Goal: Information Seeking & Learning: Learn about a topic

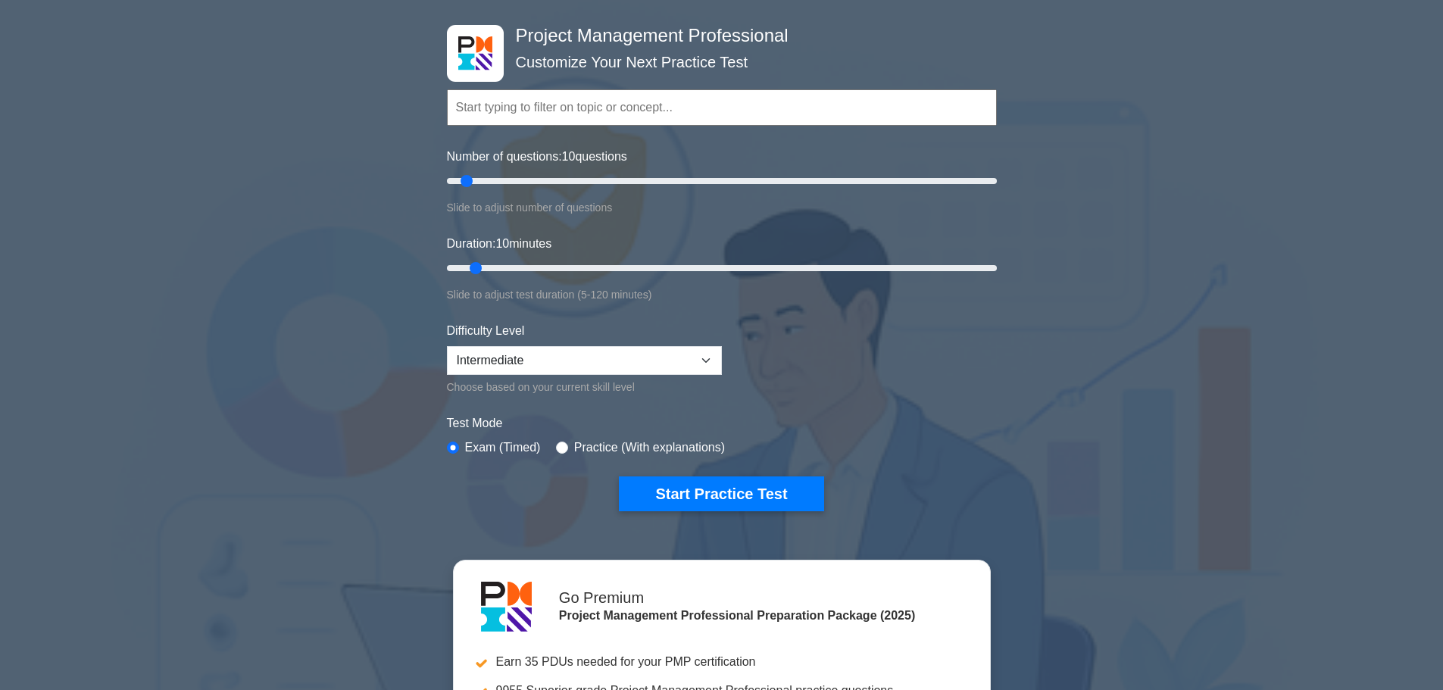
scroll to position [130, 0]
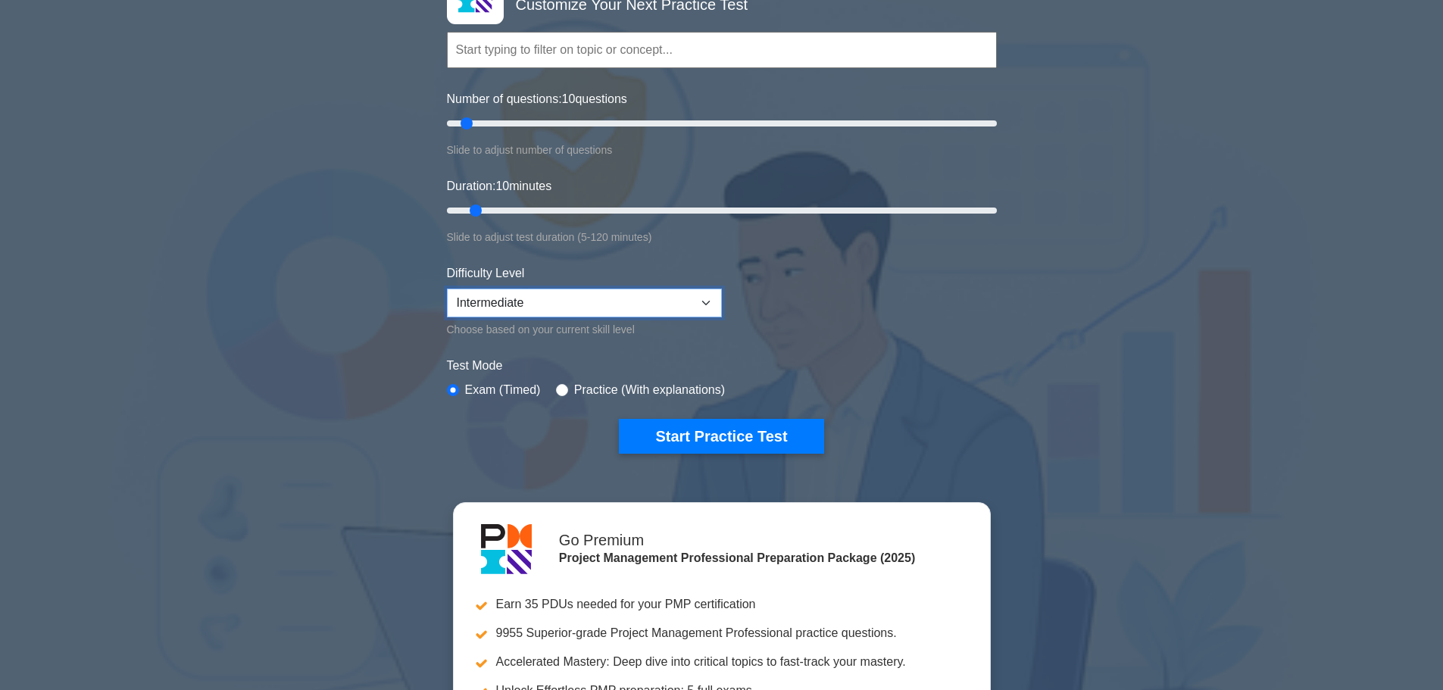
click at [711, 302] on select "Beginner Intermediate Expert" at bounding box center [584, 303] width 275 height 29
select select "expert"
click at [447, 289] on select "Beginner Intermediate Expert" at bounding box center [584, 303] width 275 height 29
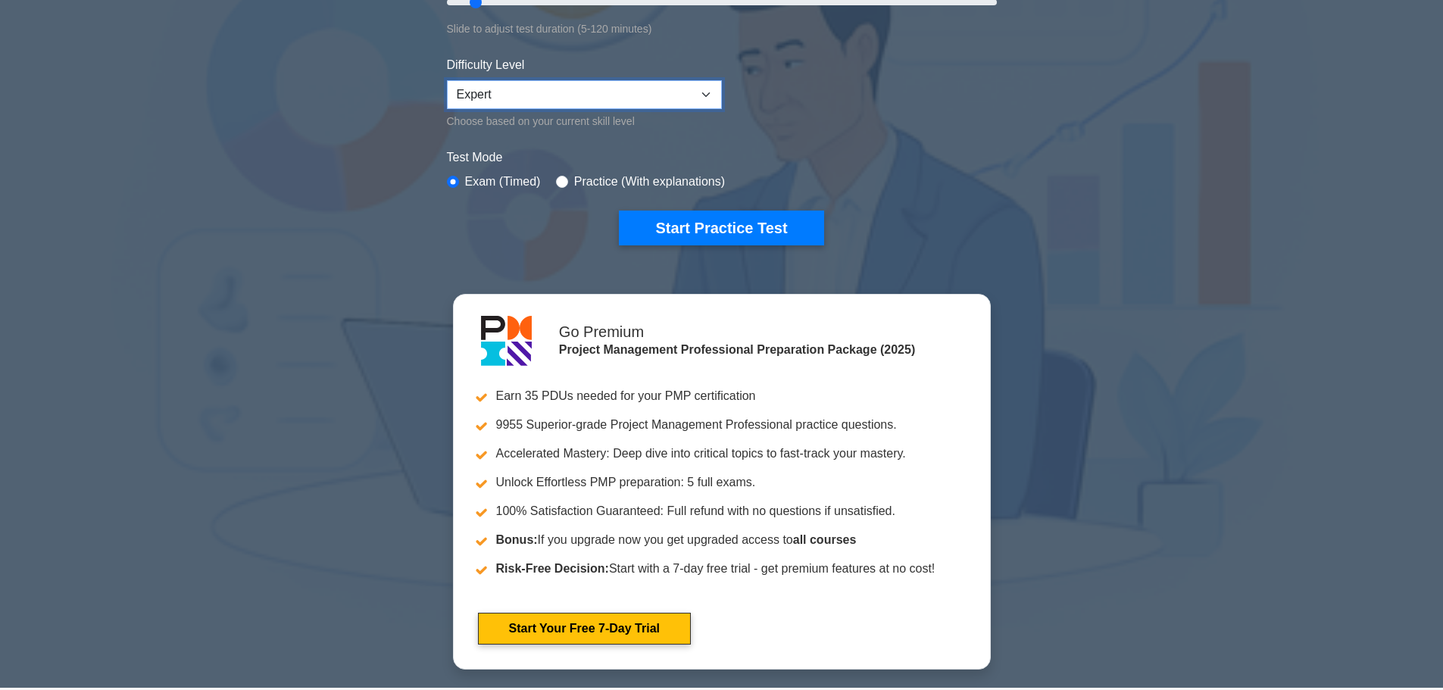
scroll to position [331, 0]
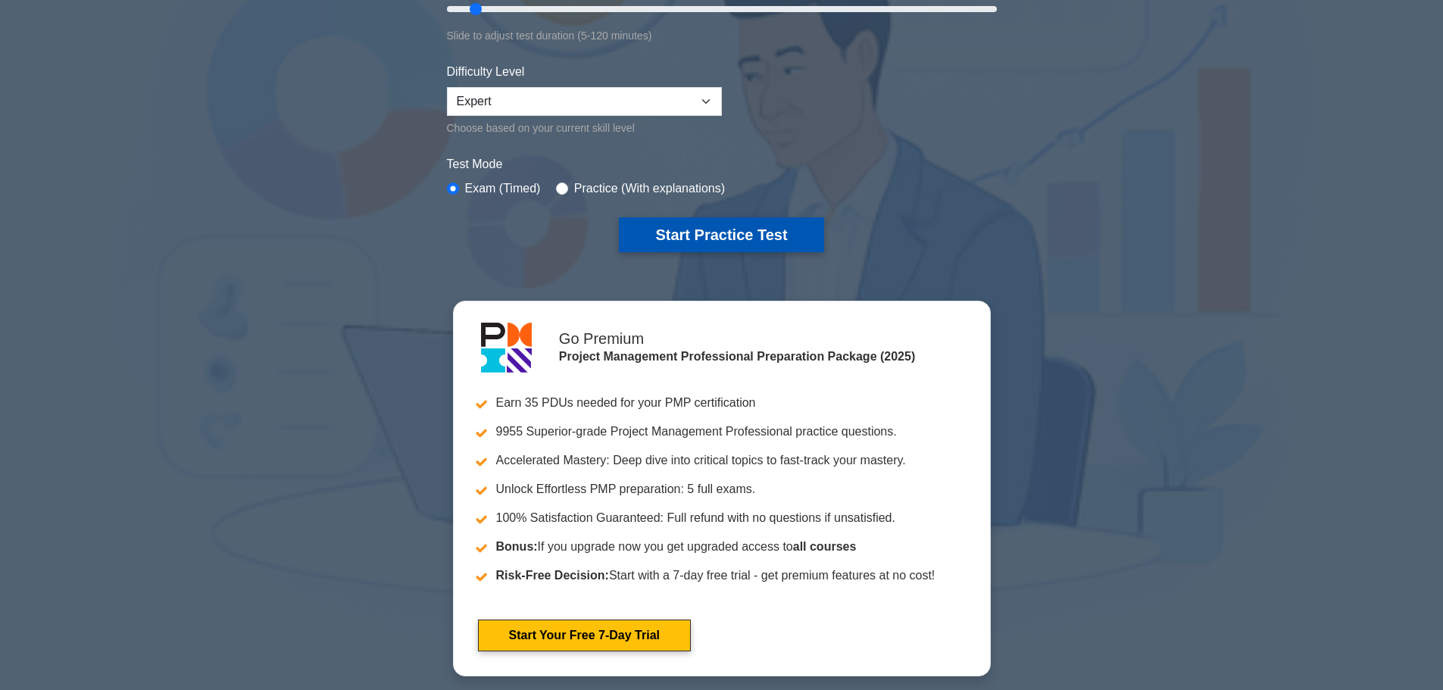
click at [764, 223] on button "Start Practice Test" at bounding box center [721, 234] width 205 height 35
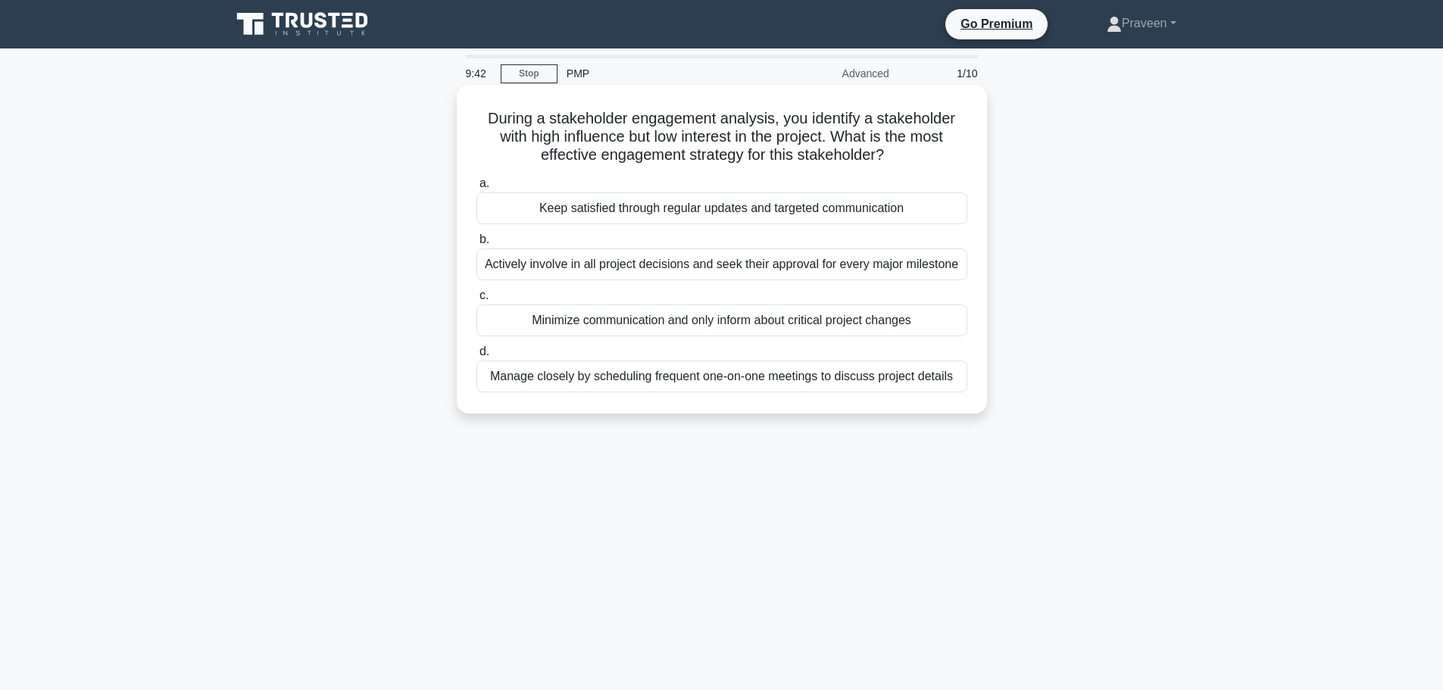
click at [741, 210] on div "Keep satisfied through regular updates and targeted communication" at bounding box center [722, 208] width 491 height 32
click at [477, 189] on input "a. Keep satisfied through regular updates and targeted communication" at bounding box center [477, 184] width 0 height 10
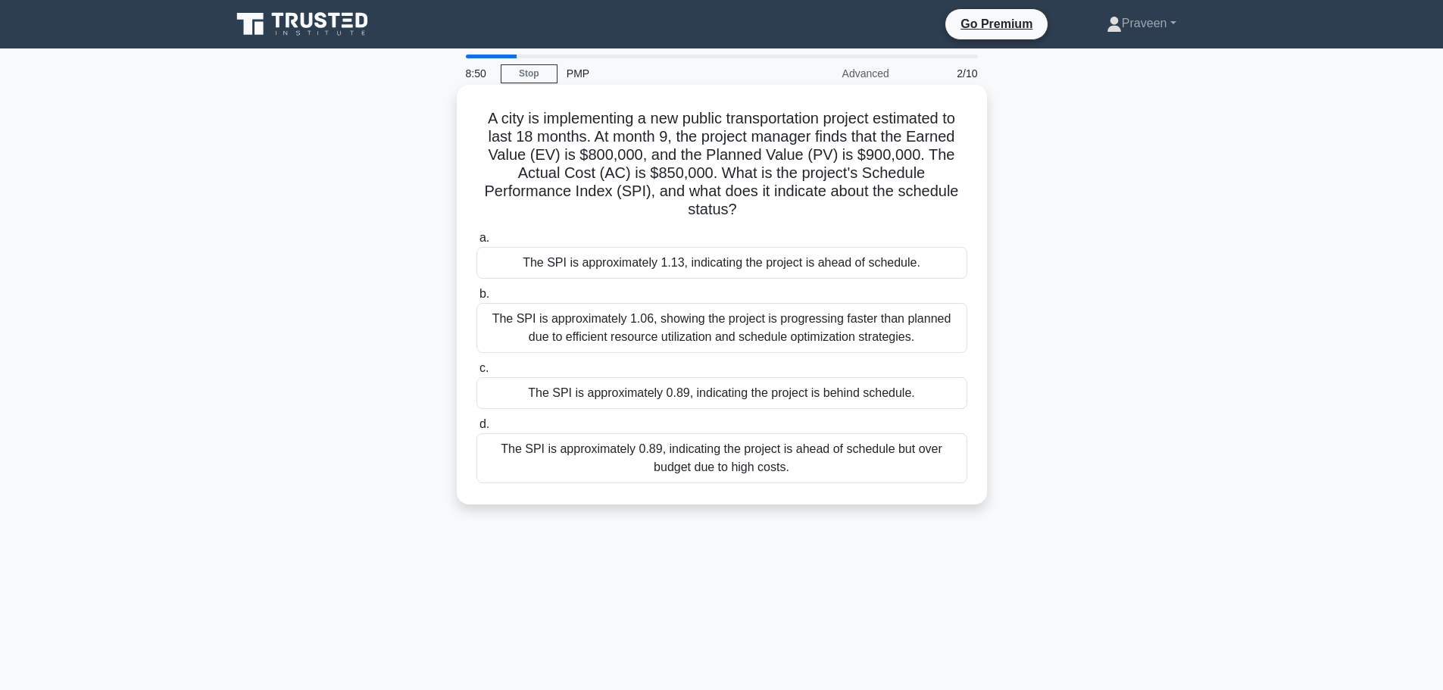
click at [688, 395] on div "The SPI is approximately 0.89, indicating the project is behind schedule." at bounding box center [722, 393] width 491 height 32
click at [477, 374] on input "c. The SPI is approximately 0.89, indicating the project is behind schedule." at bounding box center [477, 369] width 0 height 10
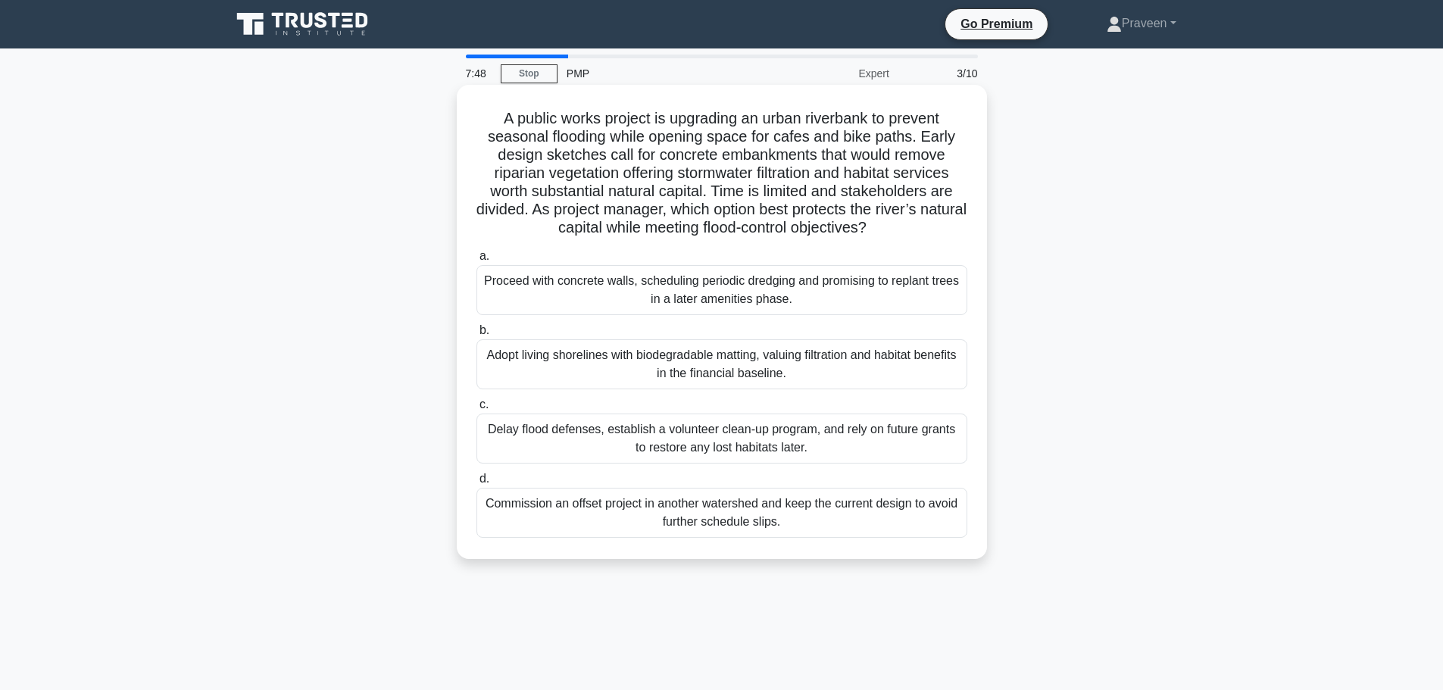
click at [752, 360] on div "Adopt living shorelines with biodegradable matting, valuing filtration and habi…" at bounding box center [722, 364] width 491 height 50
click at [477, 336] on input "b. Adopt living shorelines with biodegradable matting, valuing filtration and h…" at bounding box center [477, 331] width 0 height 10
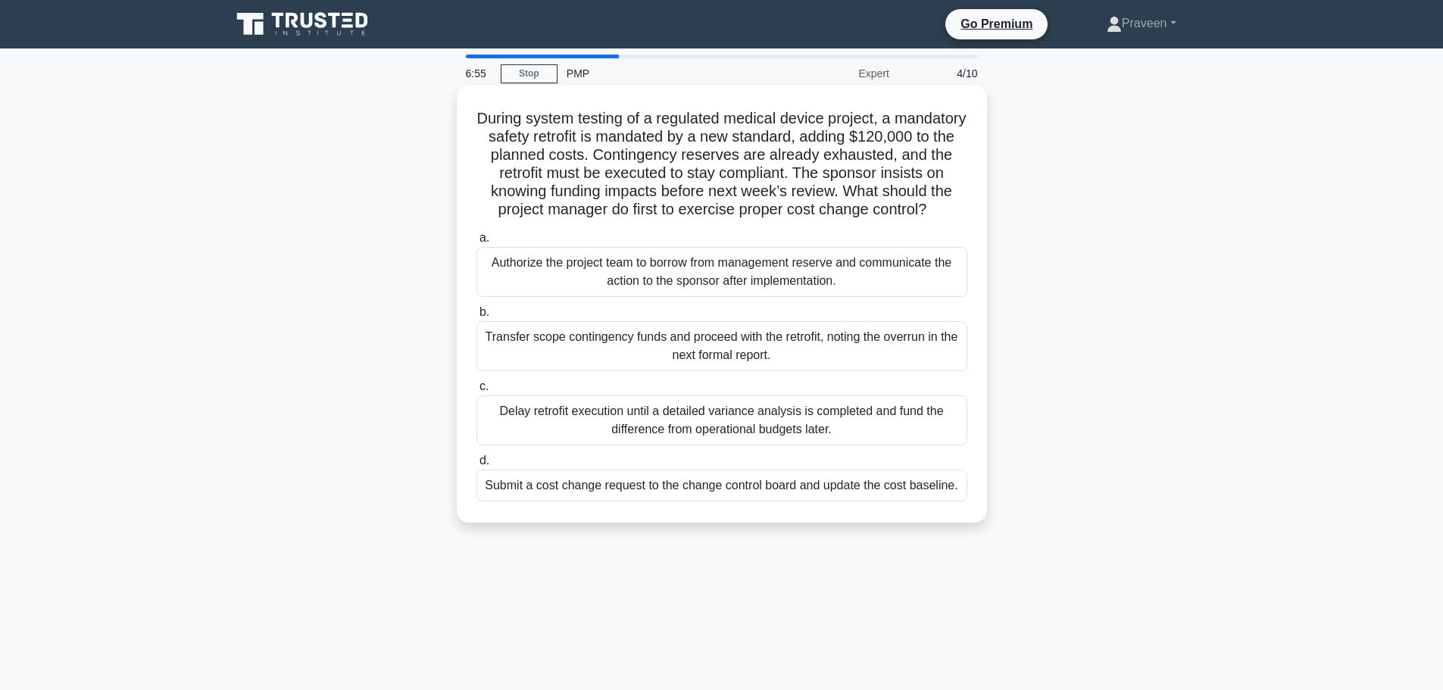
click at [682, 439] on div "Delay retrofit execution until a detailed variance analysis is completed and fu…" at bounding box center [722, 421] width 491 height 50
click at [477, 392] on input "c. Delay retrofit execution until a detailed variance analysis is completed and…" at bounding box center [477, 387] width 0 height 10
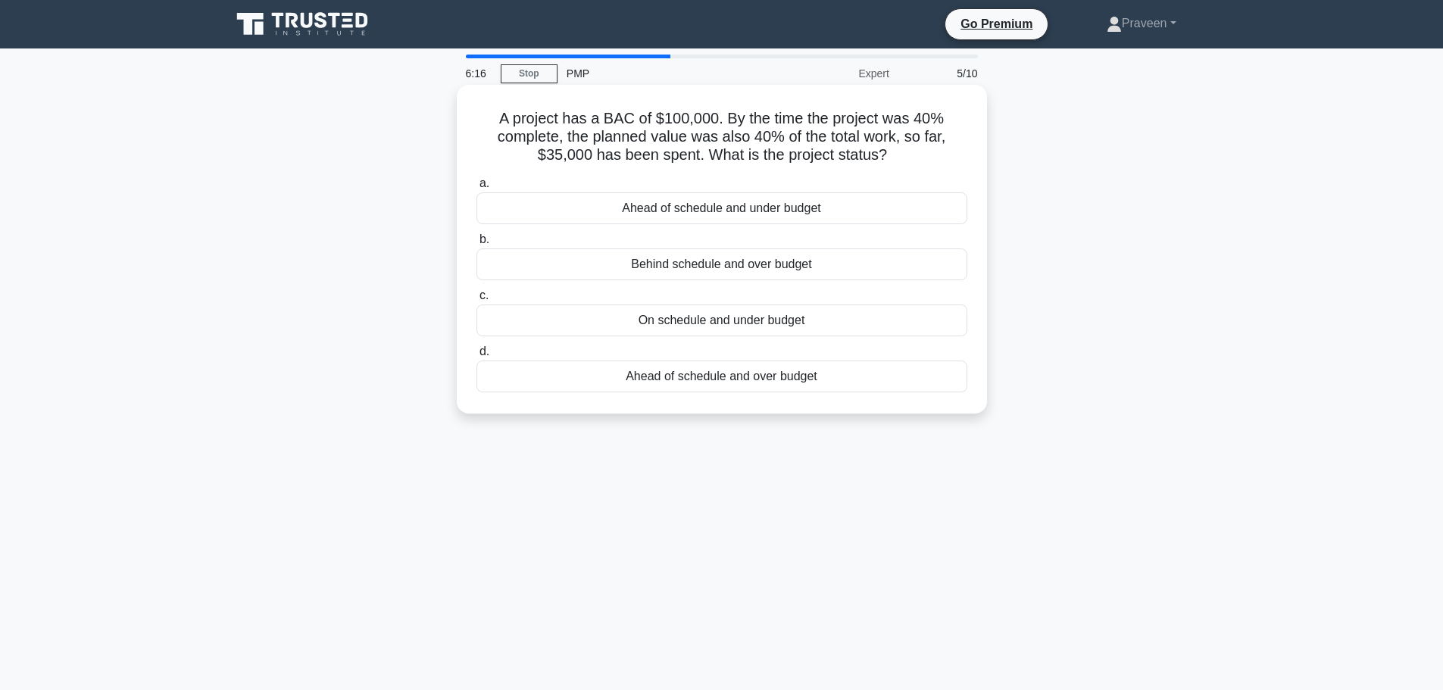
click at [745, 317] on div "On schedule and under budget" at bounding box center [722, 321] width 491 height 32
click at [477, 301] on input "c. On schedule and under budget" at bounding box center [477, 296] width 0 height 10
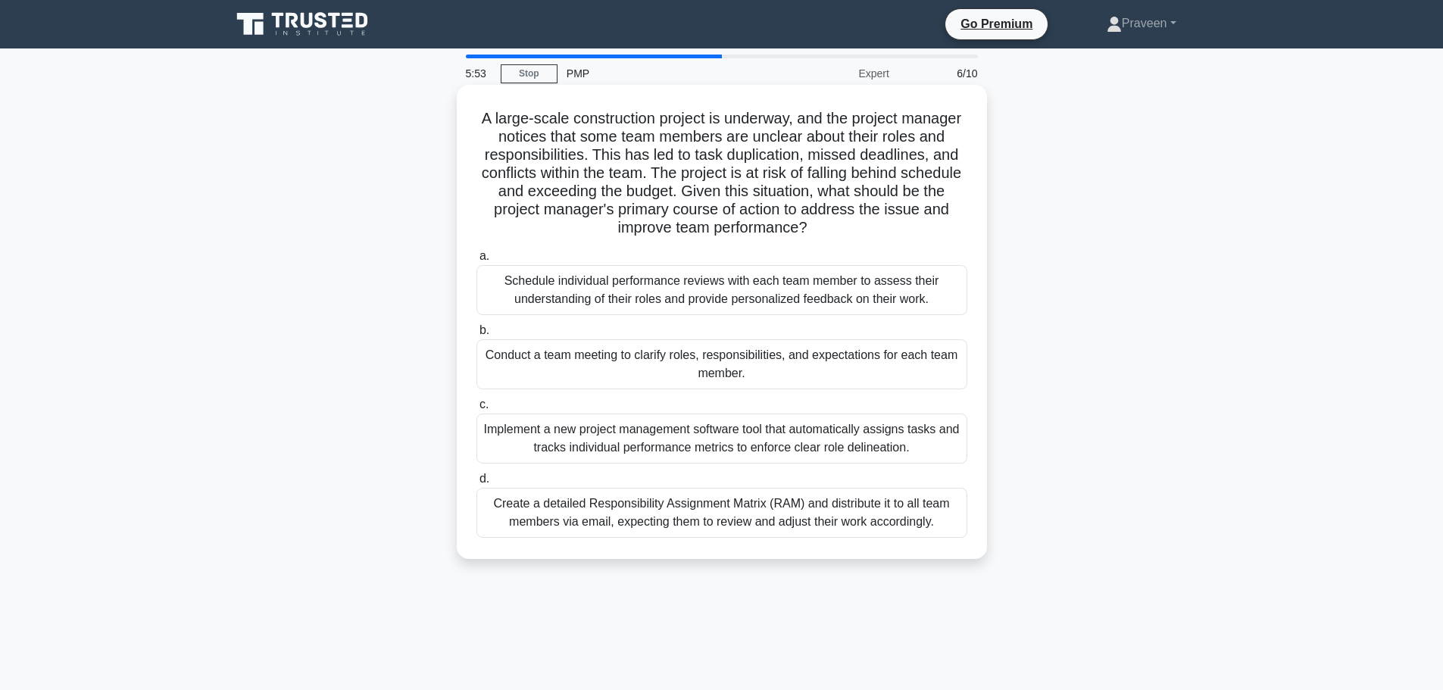
click at [800, 366] on div "Conduct a team meeting to clarify roles, responsibilities, and expectations for…" at bounding box center [722, 364] width 491 height 50
click at [477, 336] on input "b. Conduct a team meeting to clarify roles, responsibilities, and expectations …" at bounding box center [477, 331] width 0 height 10
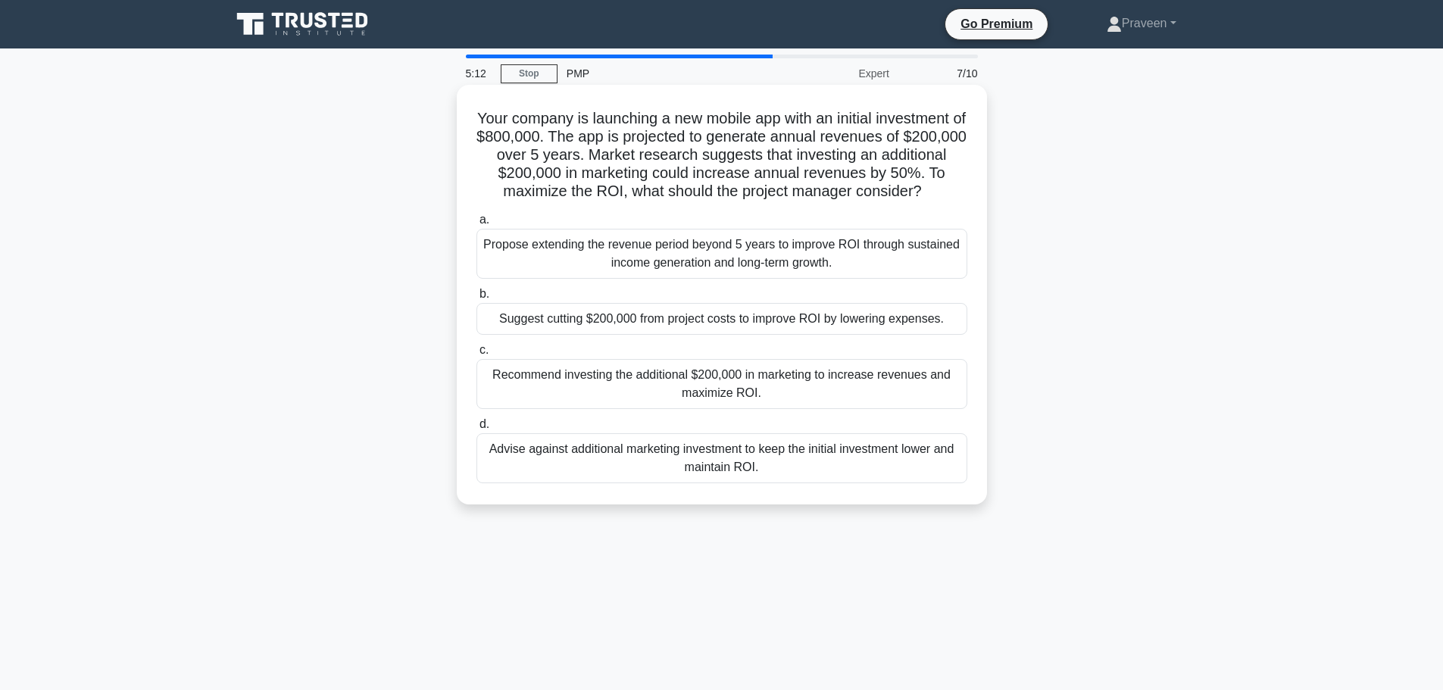
click at [768, 409] on div "Recommend investing the additional $200,000 in marketing to increase revenues a…" at bounding box center [722, 384] width 491 height 50
click at [477, 355] on input "c. Recommend investing the additional $200,000 in marketing to increase revenue…" at bounding box center [477, 351] width 0 height 10
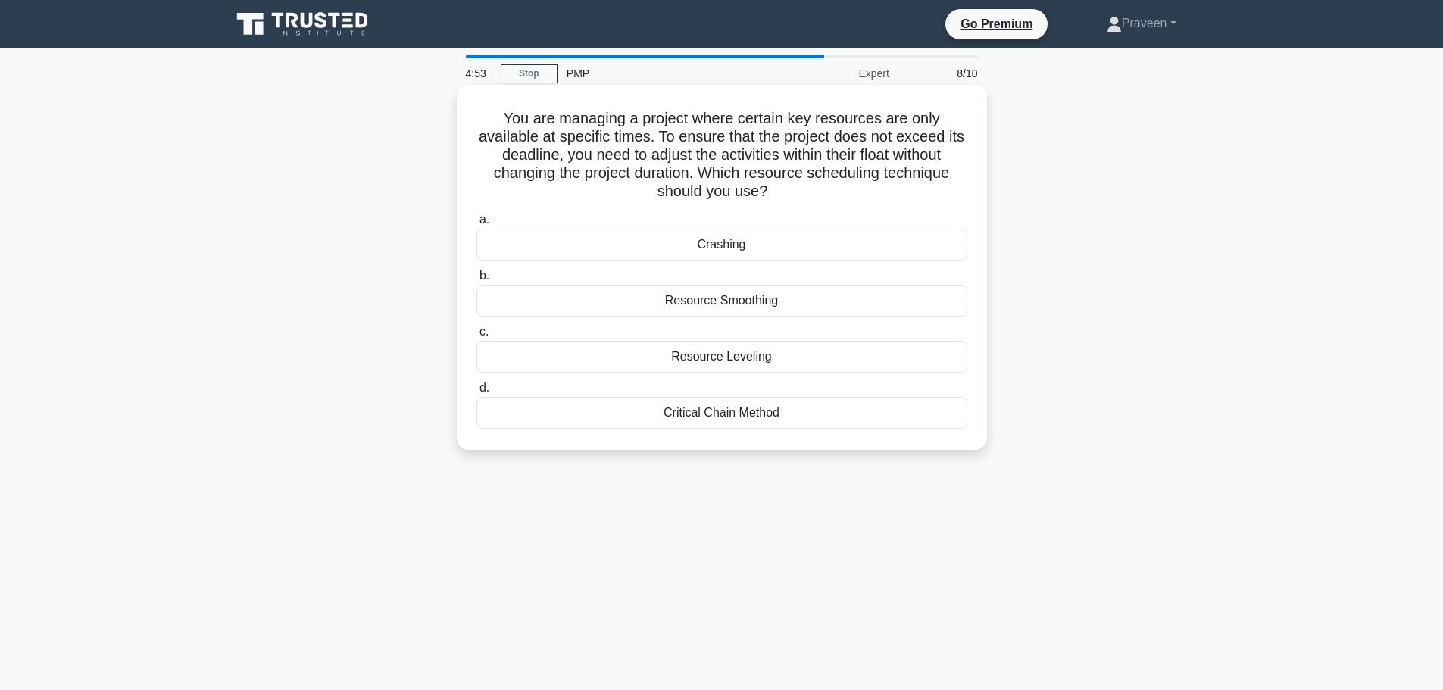
click at [750, 413] on div "Critical Chain Method" at bounding box center [722, 413] width 491 height 32
click at [477, 393] on input "d. Critical Chain Method" at bounding box center [477, 388] width 0 height 10
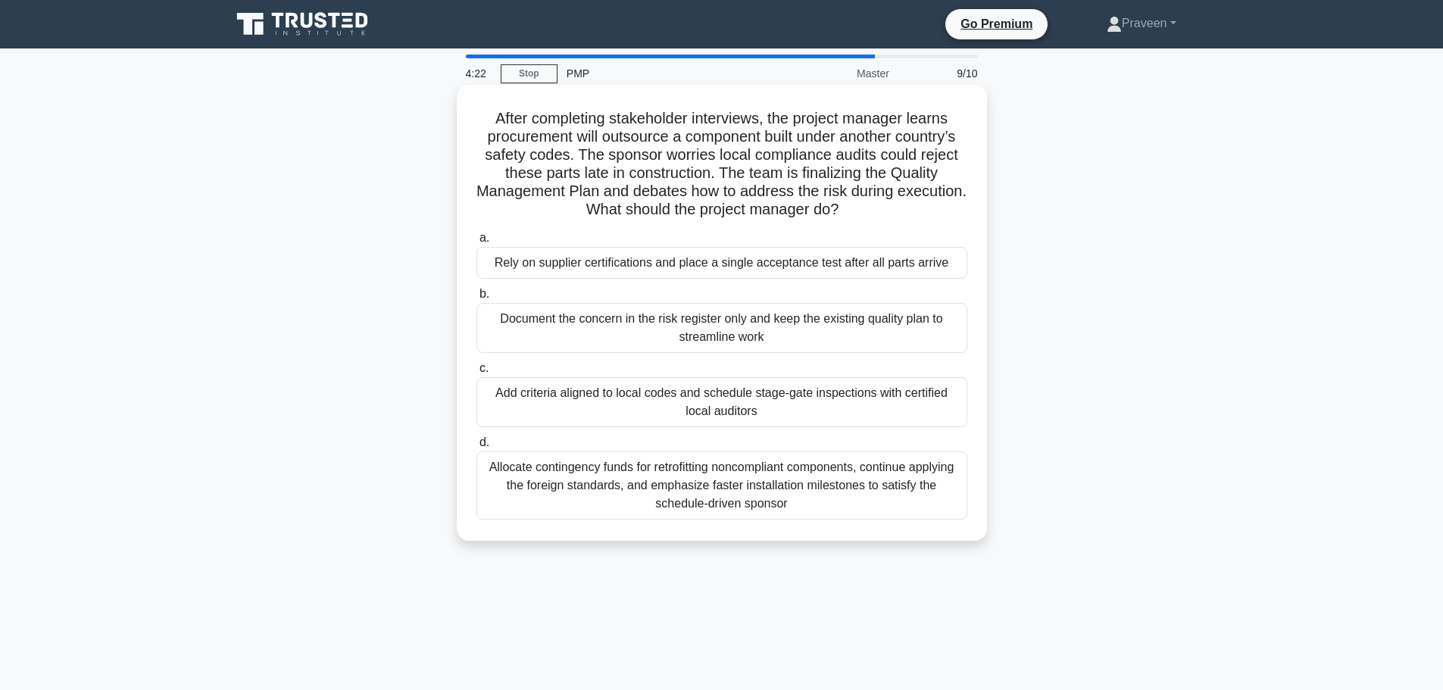
click at [793, 413] on div "Add criteria aligned to local codes and schedule stage-gate inspections with ce…" at bounding box center [722, 402] width 491 height 50
click at [477, 374] on input "c. Add criteria aligned to local codes and schedule stage-gate inspections with…" at bounding box center [477, 369] width 0 height 10
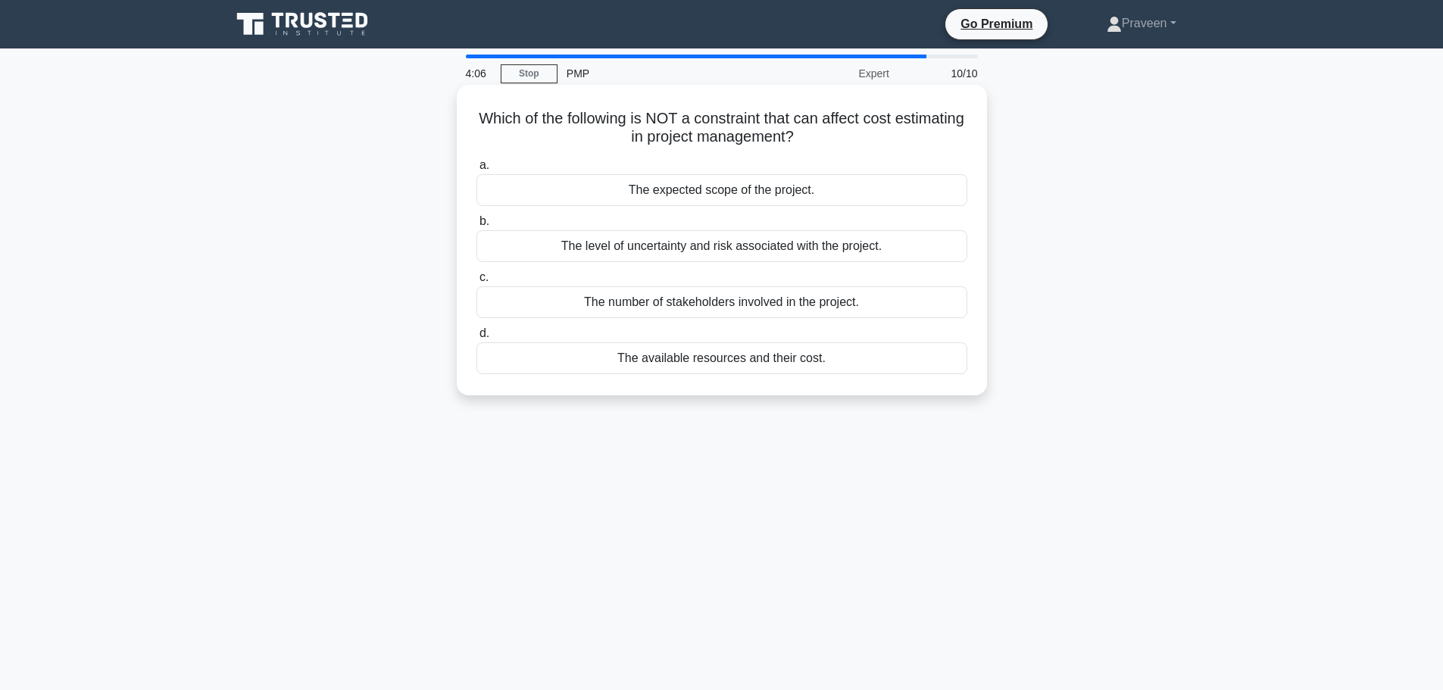
click at [721, 308] on div "The number of stakeholders involved in the project." at bounding box center [722, 302] width 491 height 32
click at [477, 283] on input "c. The number of stakeholders involved in the project." at bounding box center [477, 278] width 0 height 10
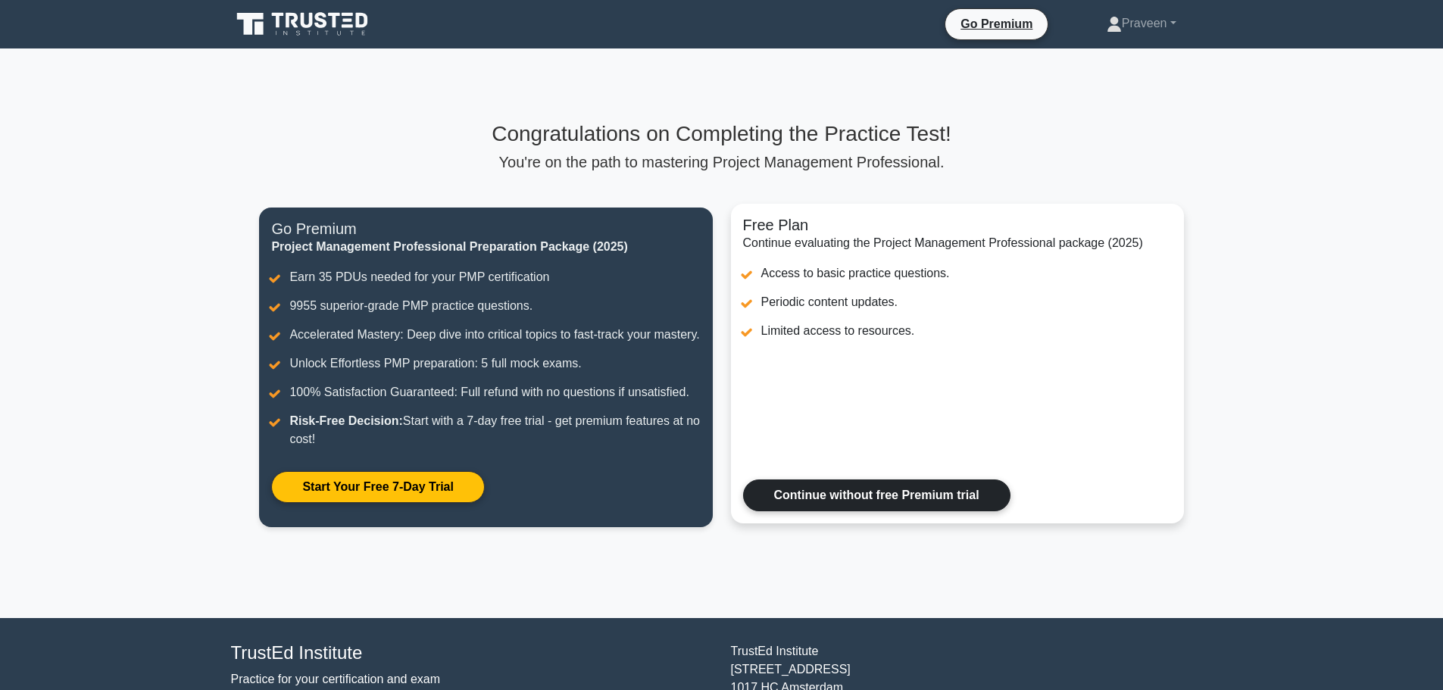
click at [955, 511] on link "Continue without free Premium trial" at bounding box center [876, 496] width 267 height 32
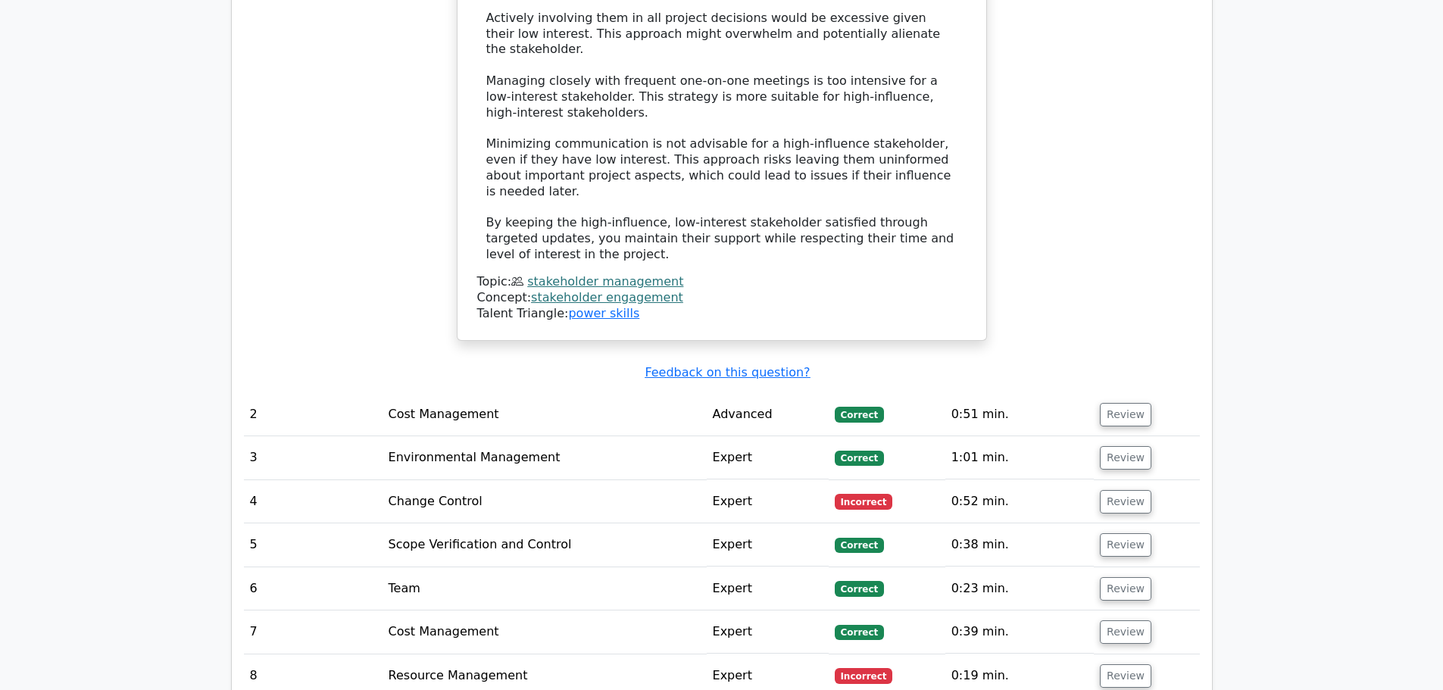
scroll to position [2161, 0]
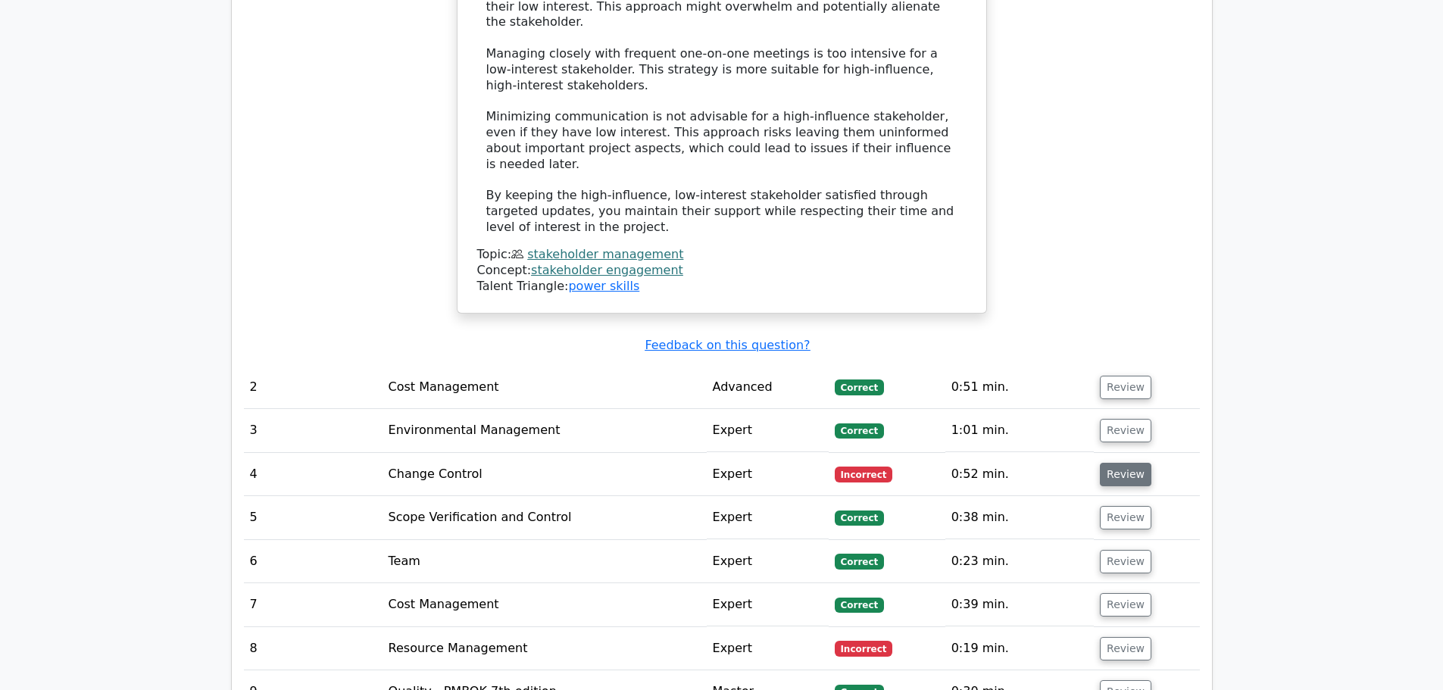
click at [1119, 463] on button "Review" at bounding box center [1126, 474] width 52 height 23
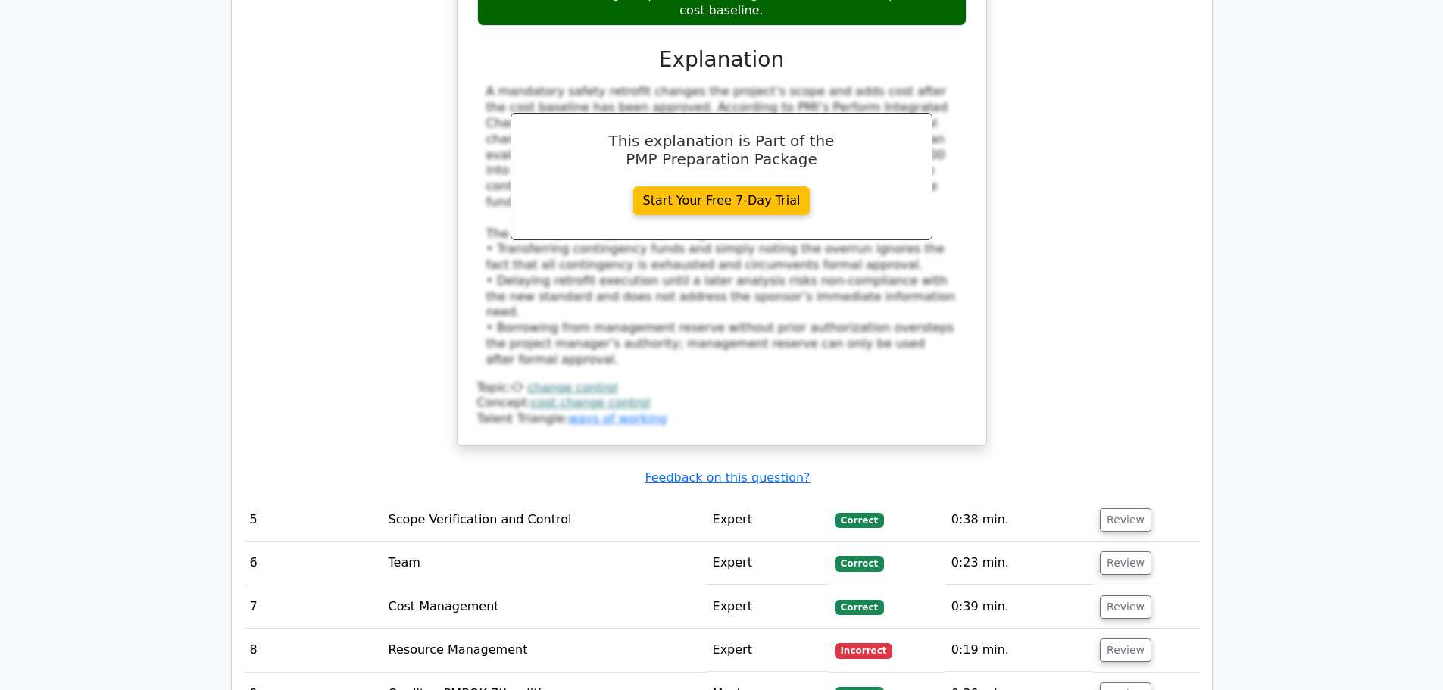
scroll to position [3038, 0]
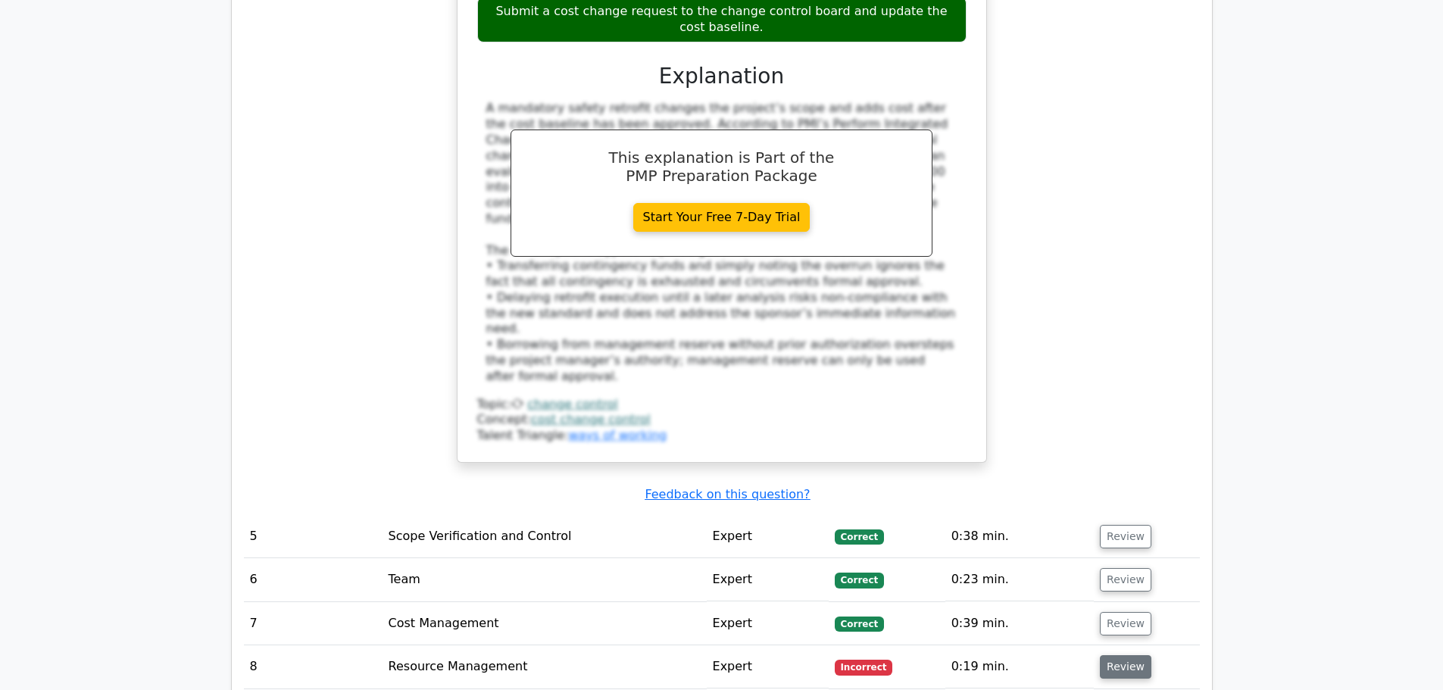
click at [1126, 655] on button "Review" at bounding box center [1126, 666] width 52 height 23
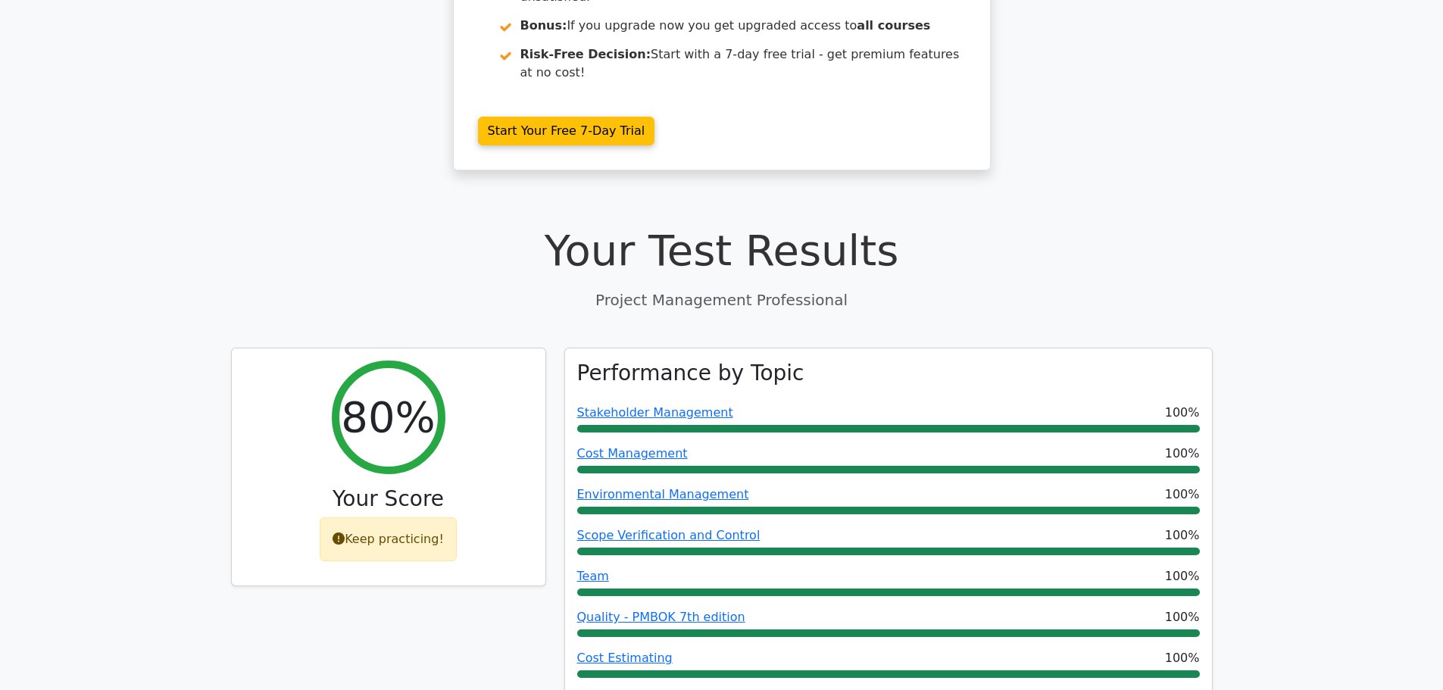
scroll to position [0, 0]
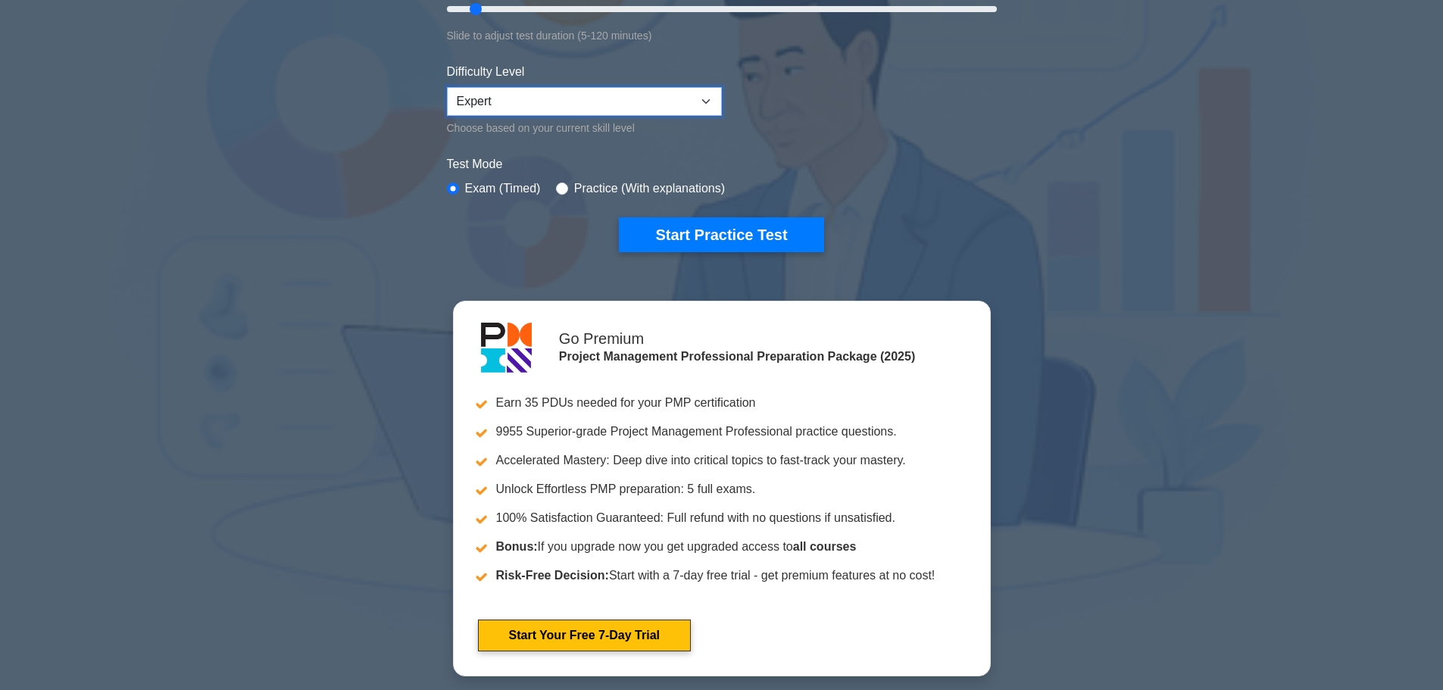
click at [702, 103] on select "Beginner Intermediate Expert" at bounding box center [584, 101] width 275 height 29
select select "intermediate"
click at [447, 87] on select "Beginner Intermediate Expert" at bounding box center [584, 101] width 275 height 29
click at [699, 229] on button "Start Practice Test" at bounding box center [721, 234] width 205 height 35
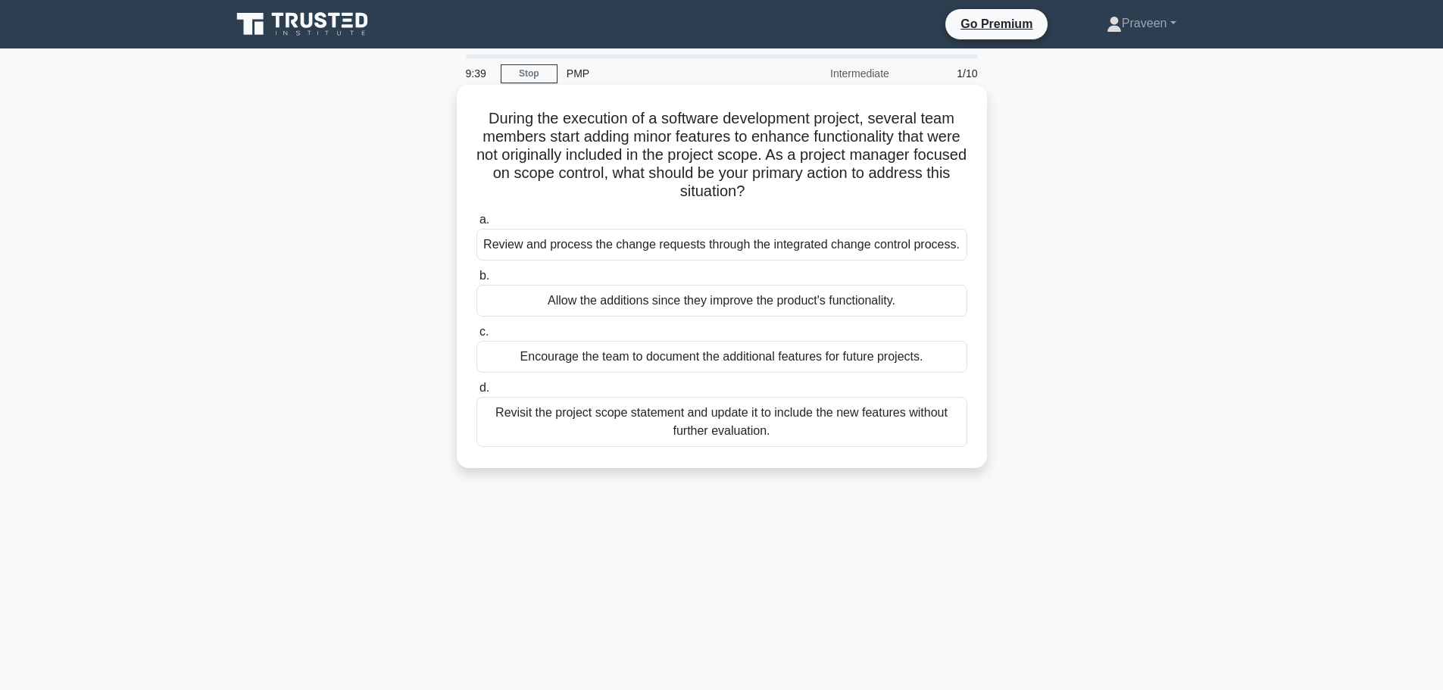
click at [718, 248] on div "Review and process the change requests through the integrated change control pr…" at bounding box center [722, 245] width 491 height 32
click at [477, 225] on input "a. Review and process the change requests through the integrated change control…" at bounding box center [477, 220] width 0 height 10
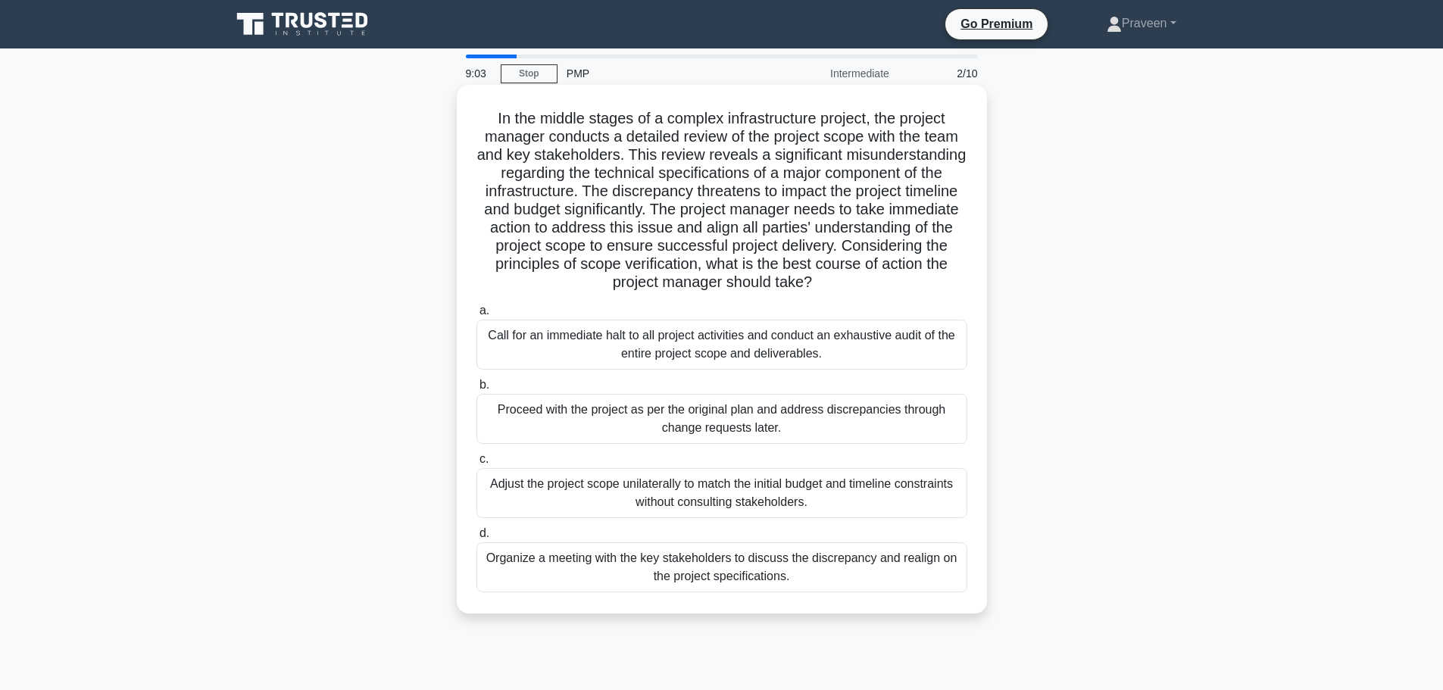
click at [685, 566] on div "Organize a meeting with the key stakeholders to discuss the discrepancy and rea…" at bounding box center [722, 568] width 491 height 50
click at [477, 539] on input "d. Organize a meeting with the key stakeholders to discuss the discrepancy and …" at bounding box center [477, 534] width 0 height 10
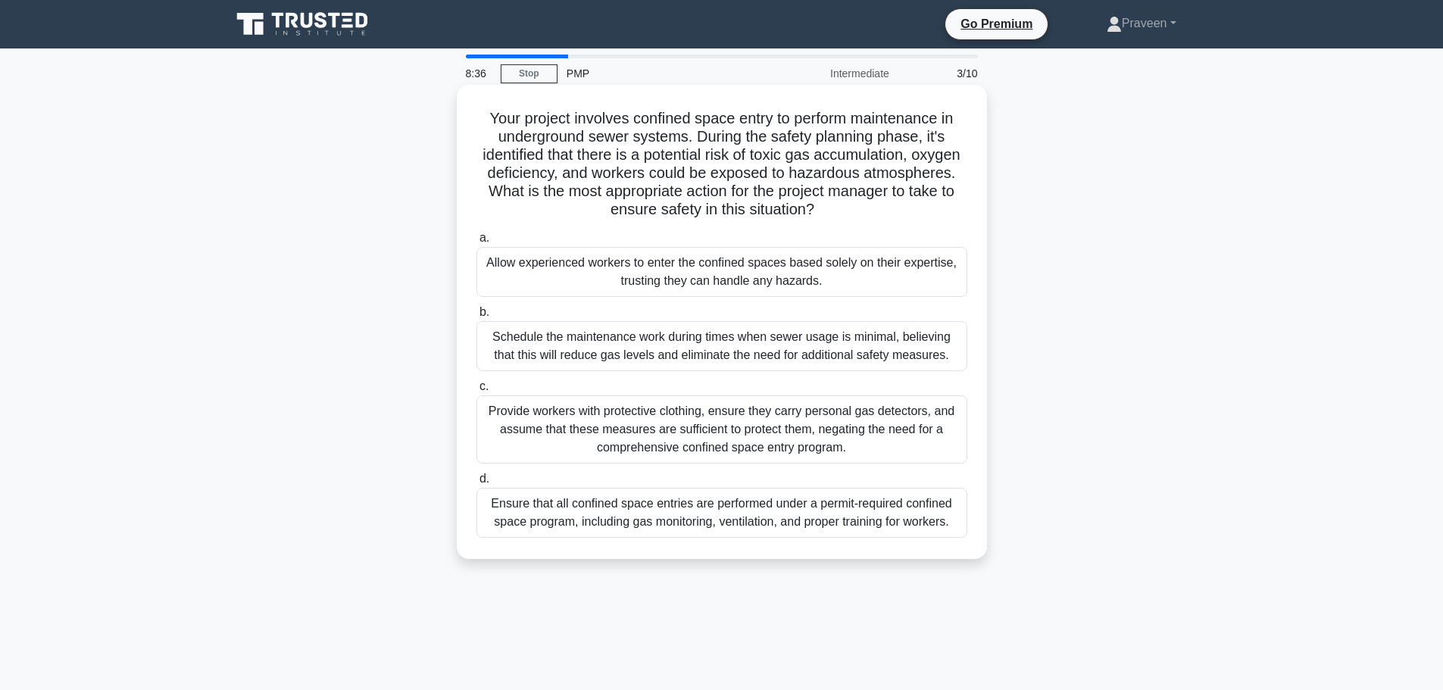
click at [787, 512] on div "Ensure that all confined space entries are performed under a permit-required co…" at bounding box center [722, 513] width 491 height 50
click at [477, 484] on input "d. Ensure that all confined space entries are performed under a permit-required…" at bounding box center [477, 479] width 0 height 10
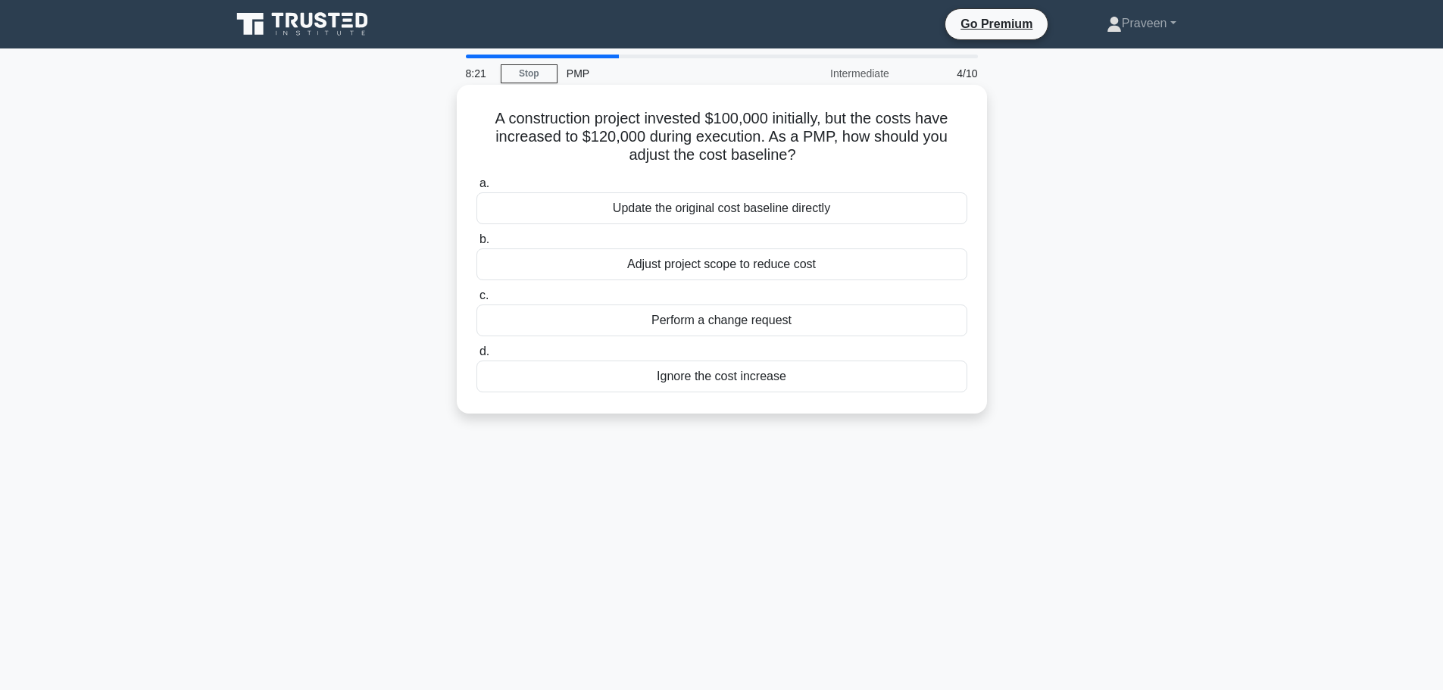
click at [760, 325] on div "Perform a change request" at bounding box center [722, 321] width 491 height 32
click at [477, 301] on input "c. Perform a change request" at bounding box center [477, 296] width 0 height 10
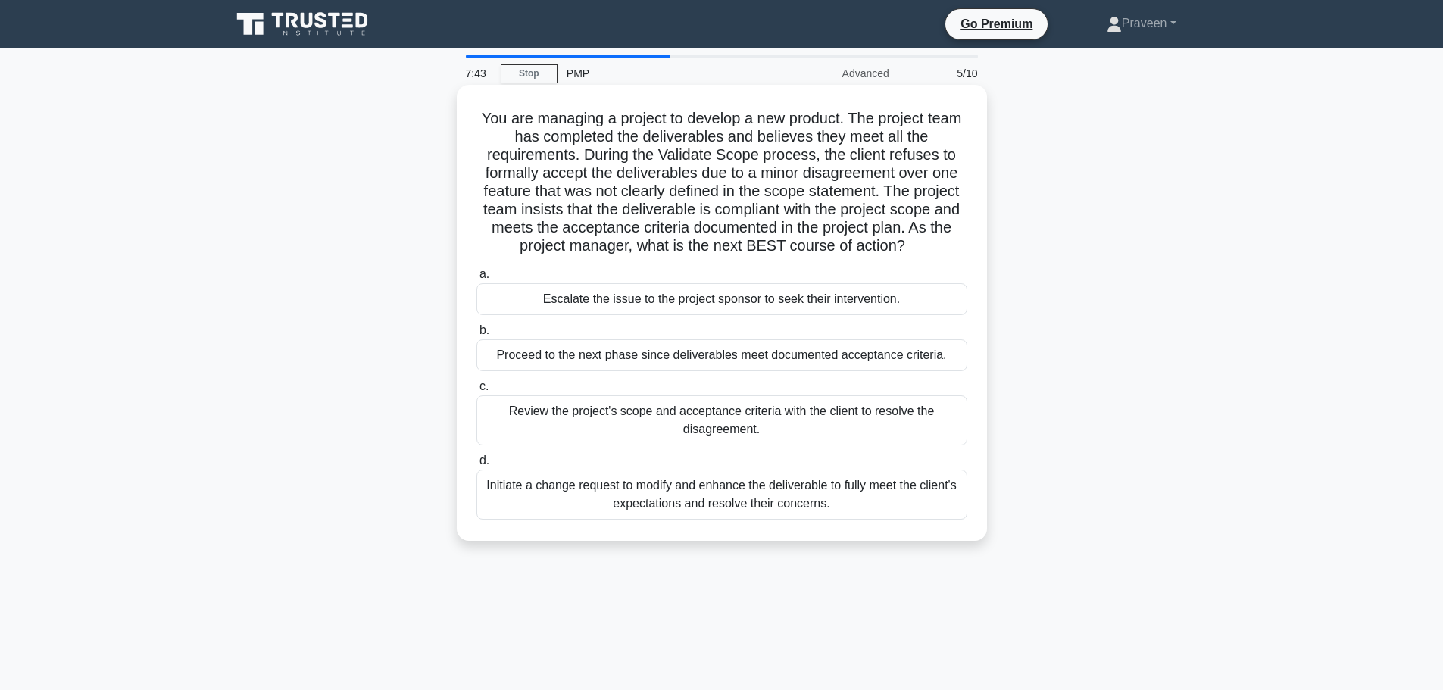
click at [719, 424] on div "Review the project's scope and acceptance criteria with the client to resolve t…" at bounding box center [722, 421] width 491 height 50
click at [477, 392] on input "c. Review the project's scope and acceptance criteria with the client to resolv…" at bounding box center [477, 387] width 0 height 10
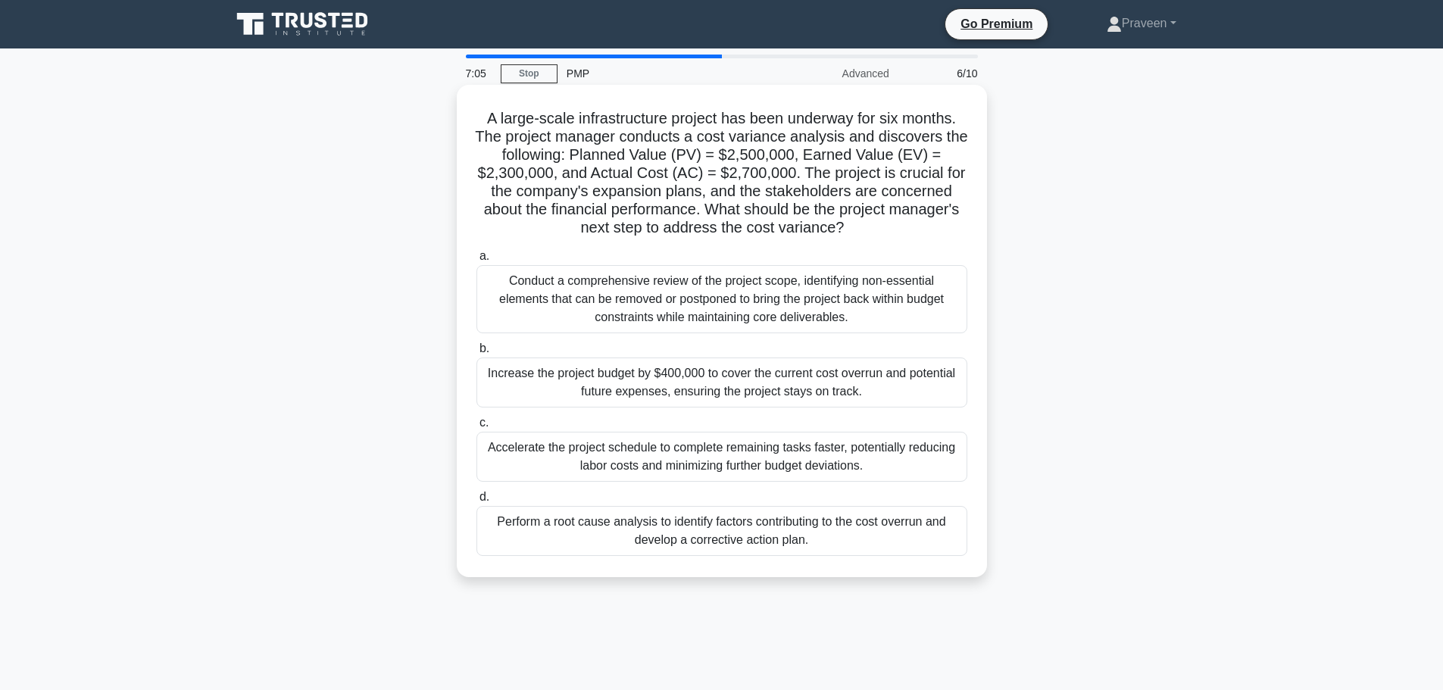
click at [793, 527] on div "Perform a root cause analysis to identify factors contributing to the cost over…" at bounding box center [722, 531] width 491 height 50
click at [477, 502] on input "d. Perform a root cause analysis to identify factors contributing to the cost o…" at bounding box center [477, 497] width 0 height 10
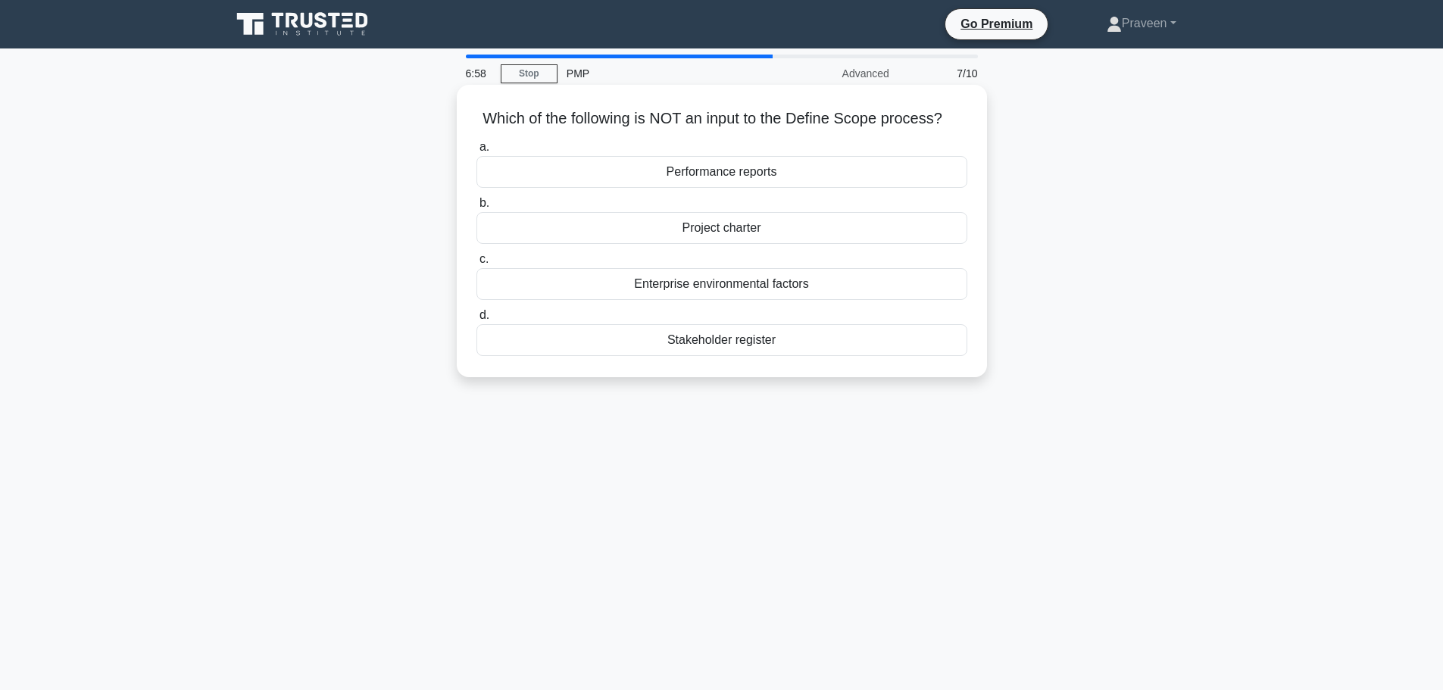
click at [743, 174] on div "Performance reports" at bounding box center [722, 172] width 491 height 32
click at [477, 152] on input "a. Performance reports" at bounding box center [477, 147] width 0 height 10
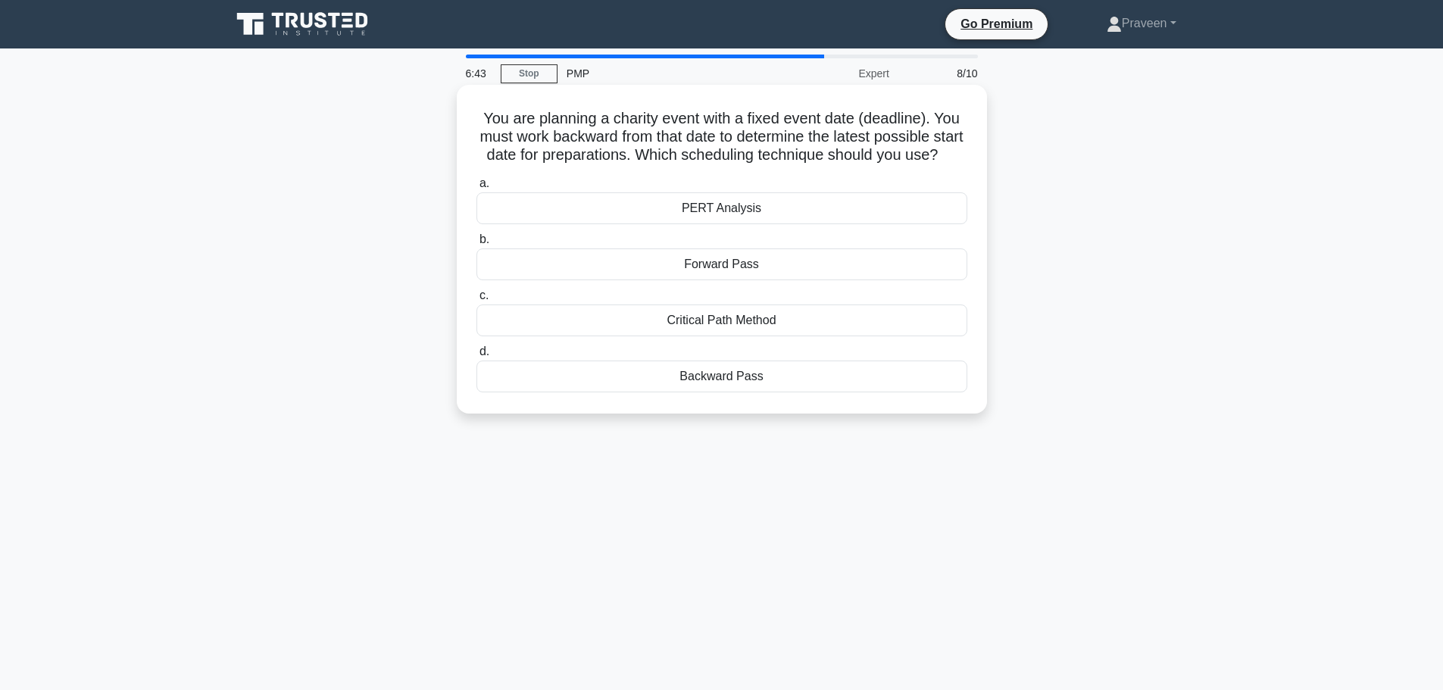
click at [752, 392] on div "Backward Pass" at bounding box center [722, 377] width 491 height 32
click at [477, 357] on input "d. Backward Pass" at bounding box center [477, 352] width 0 height 10
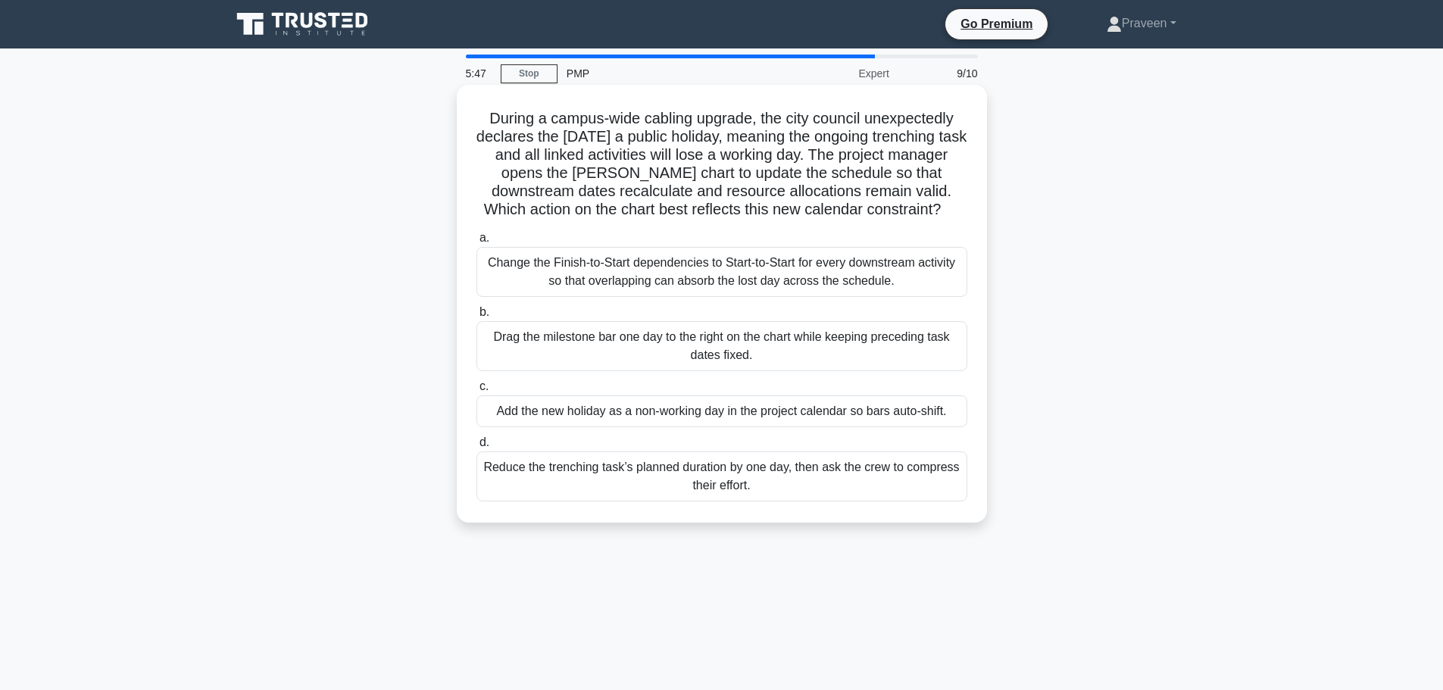
click at [798, 417] on div "Add the new holiday as a non-working day in the project calendar so bars auto-s…" at bounding box center [722, 412] width 491 height 32
click at [477, 392] on input "c. Add the new holiday as a non-working day in the project calendar so bars aut…" at bounding box center [477, 387] width 0 height 10
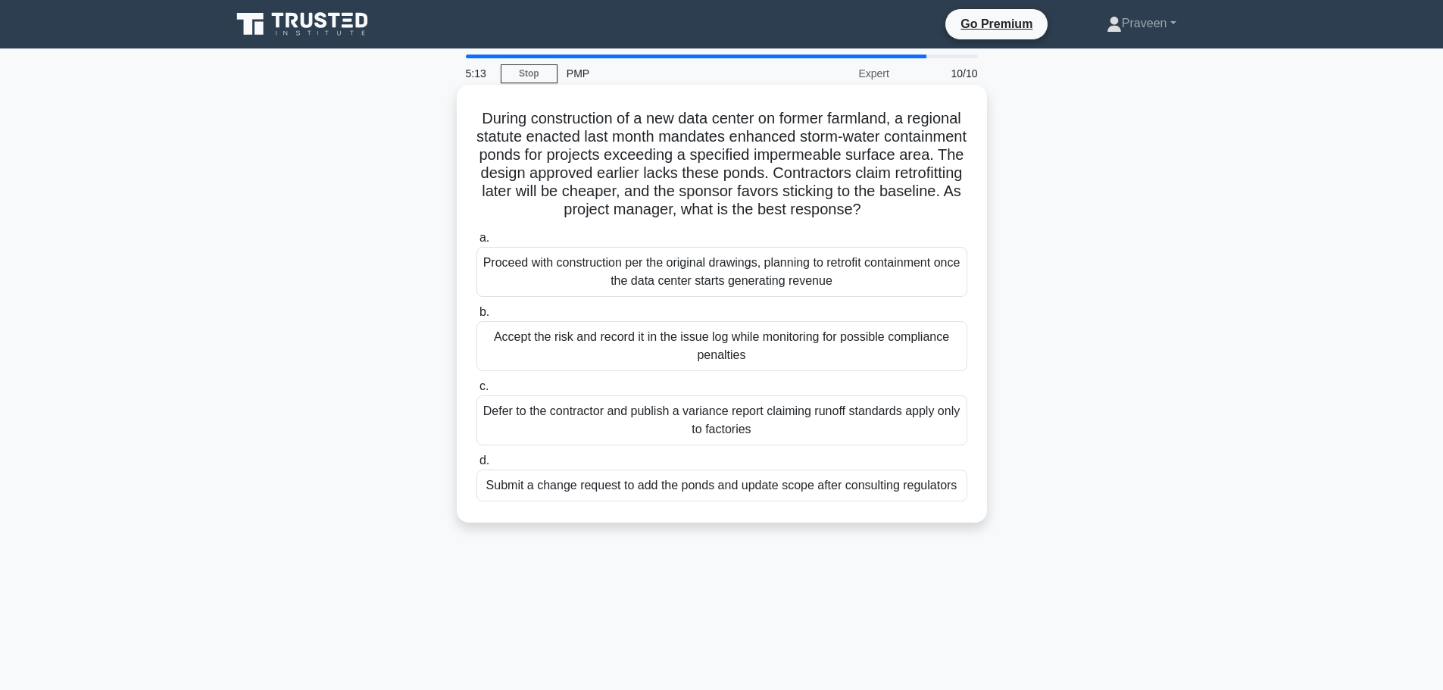
click at [782, 502] on div "Submit a change request to add the ponds and update scope after consulting regu…" at bounding box center [722, 486] width 491 height 32
click at [477, 466] on input "d. Submit a change request to add the ponds and update scope after consulting r…" at bounding box center [477, 461] width 0 height 10
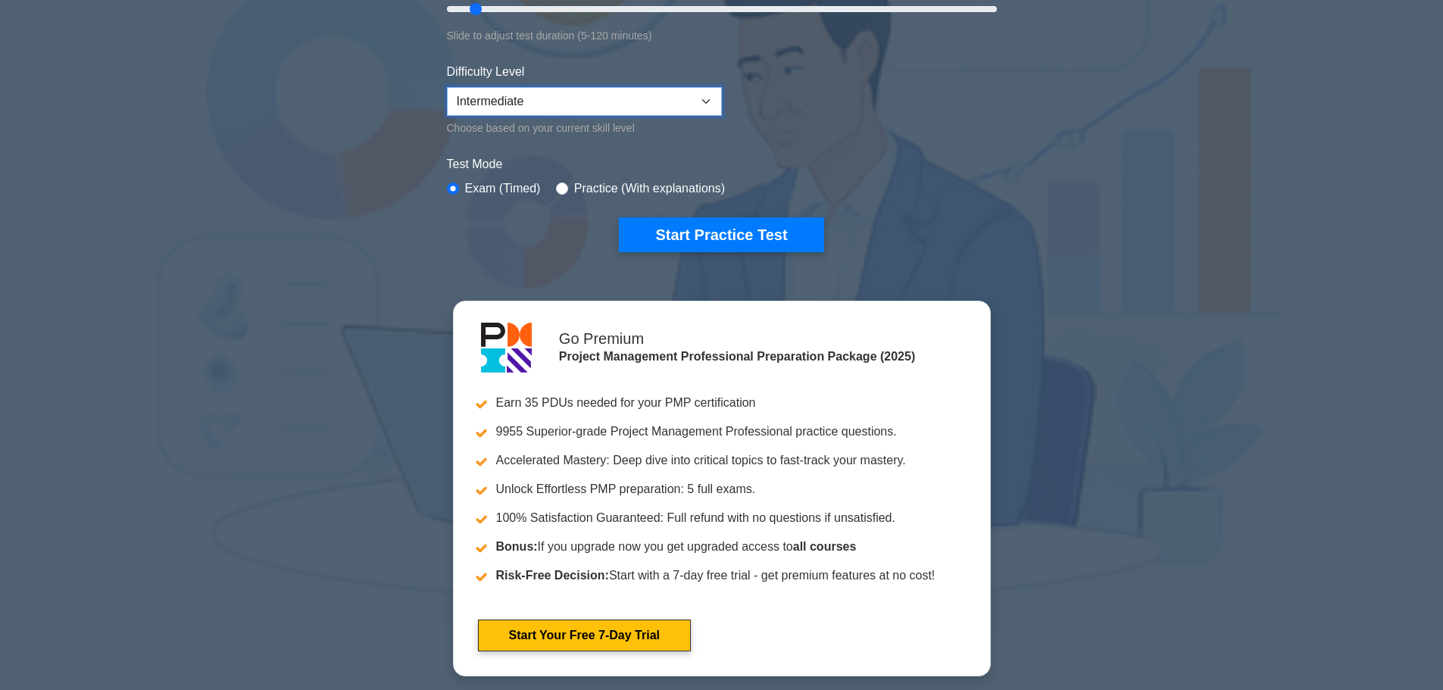
click at [714, 104] on select "Beginner Intermediate Expert" at bounding box center [584, 101] width 275 height 29
select select "beginner"
click at [447, 87] on select "Beginner Intermediate Expert" at bounding box center [584, 101] width 275 height 29
click at [746, 227] on button "Start Practice Test" at bounding box center [721, 234] width 205 height 35
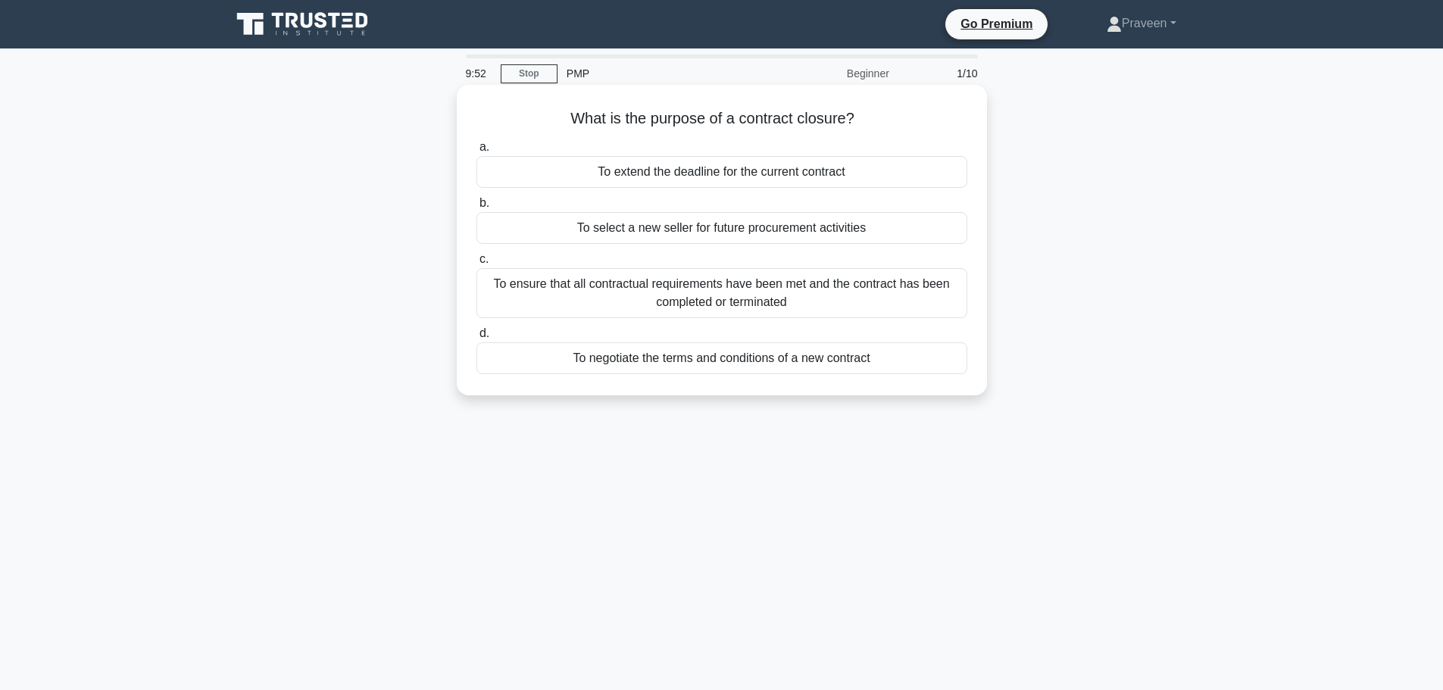
click at [740, 294] on div "To ensure that all contractual requirements have been met and the contract has …" at bounding box center [722, 293] width 491 height 50
click at [477, 264] on input "c. To ensure that all contractual requirements have been met and the contract h…" at bounding box center [477, 260] width 0 height 10
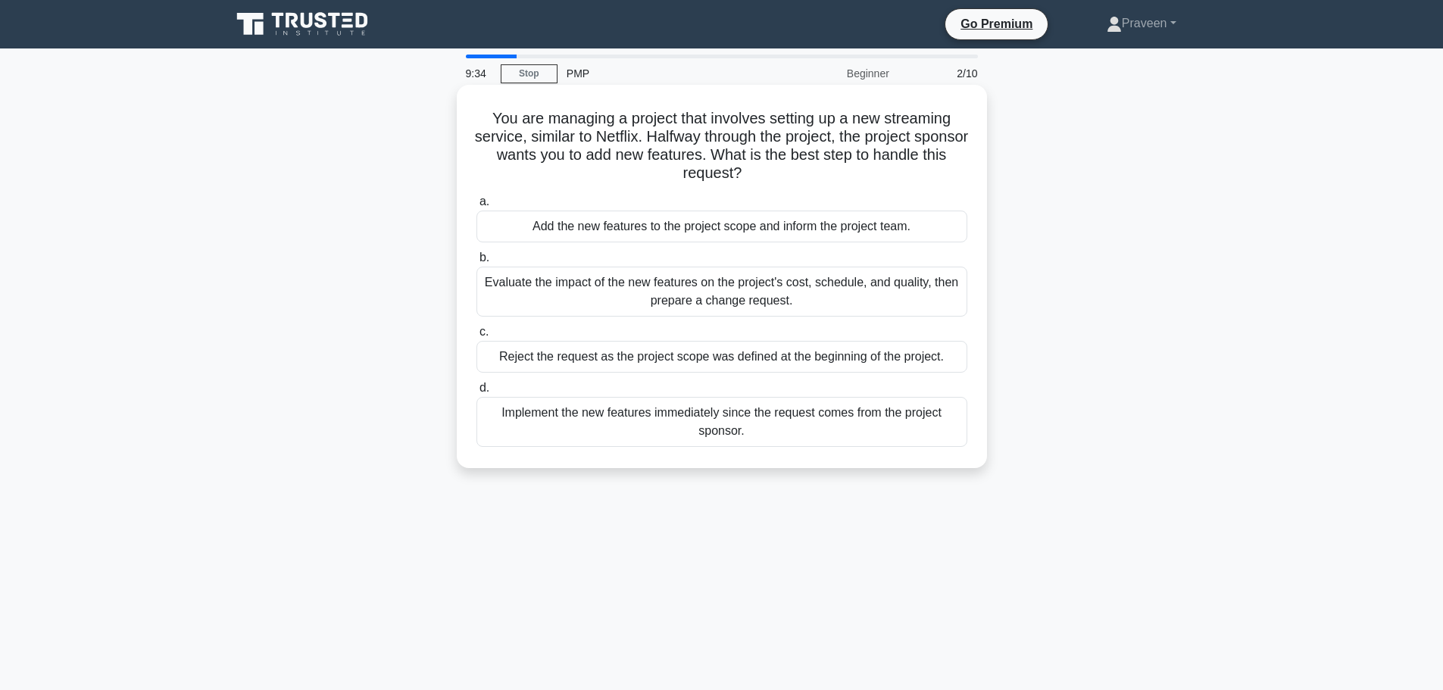
click at [779, 292] on div "Evaluate the impact of the new features on the project's cost, schedule, and qu…" at bounding box center [722, 292] width 491 height 50
click at [477, 263] on input "b. Evaluate the impact of the new features on the project's cost, schedule, and…" at bounding box center [477, 258] width 0 height 10
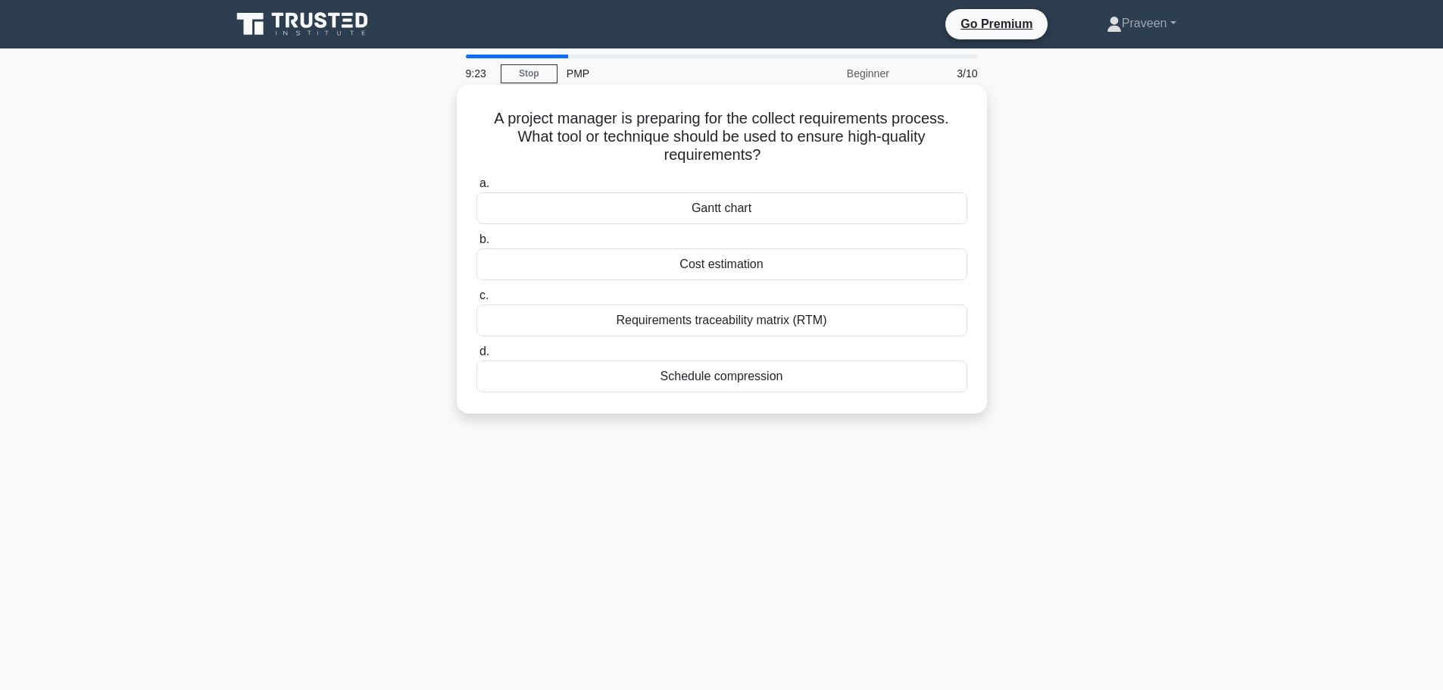
click at [777, 318] on div "Requirements traceability matrix (RTM)" at bounding box center [722, 321] width 491 height 32
click at [477, 301] on input "c. Requirements traceability matrix (RTM)" at bounding box center [477, 296] width 0 height 10
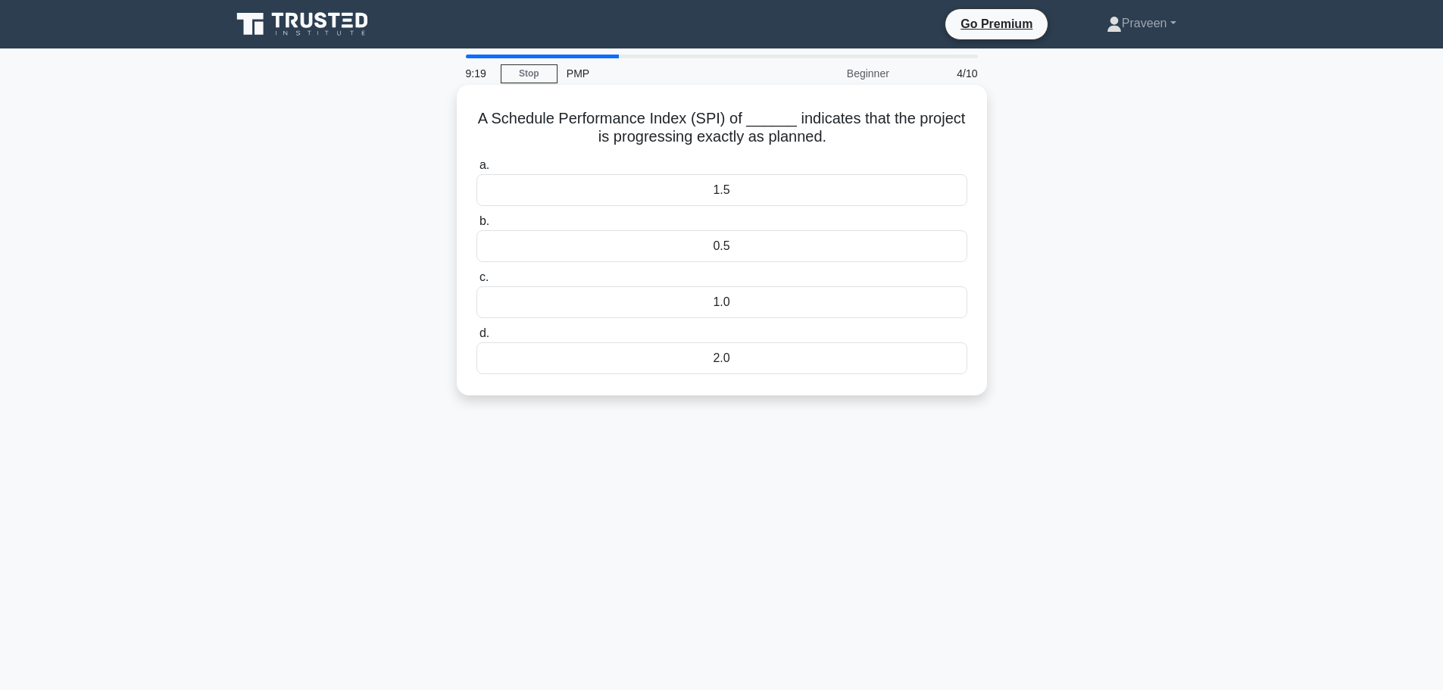
click at [791, 295] on div "1.0" at bounding box center [722, 302] width 491 height 32
click at [477, 283] on input "c. 1.0" at bounding box center [477, 278] width 0 height 10
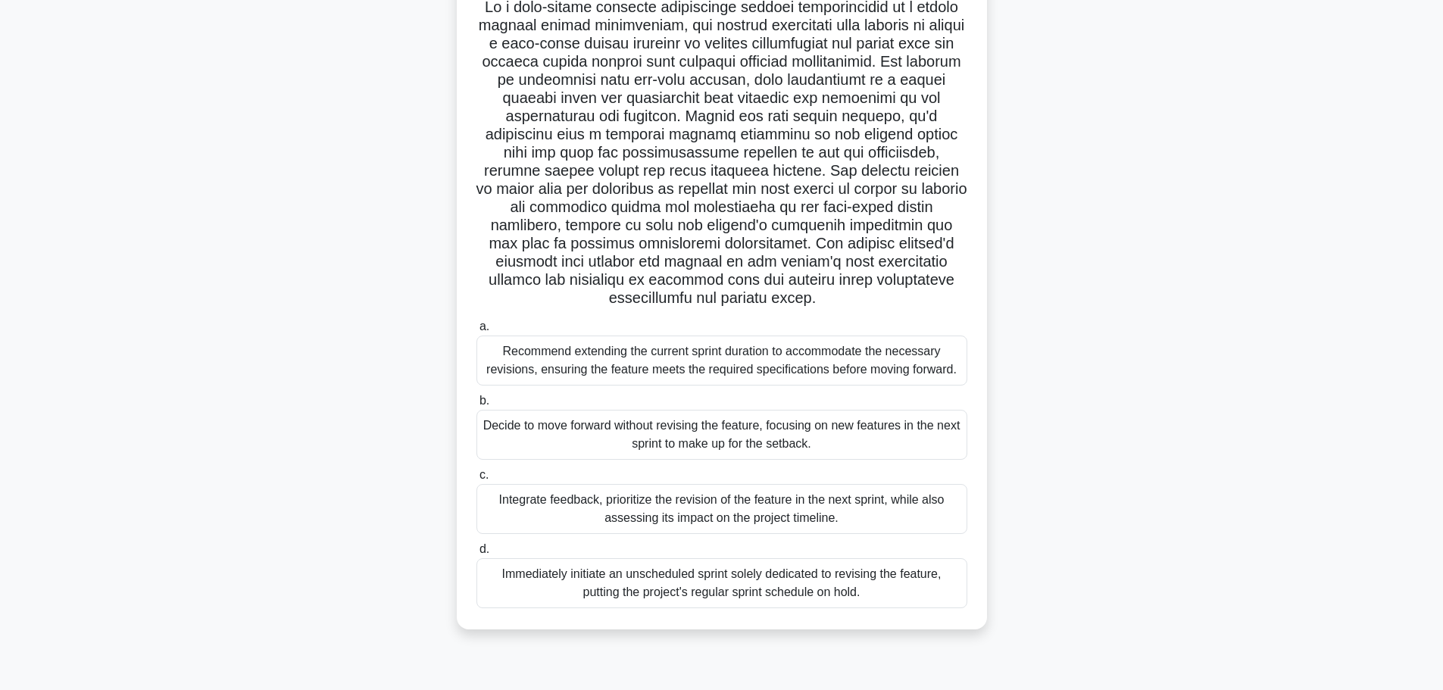
scroll to position [128, 0]
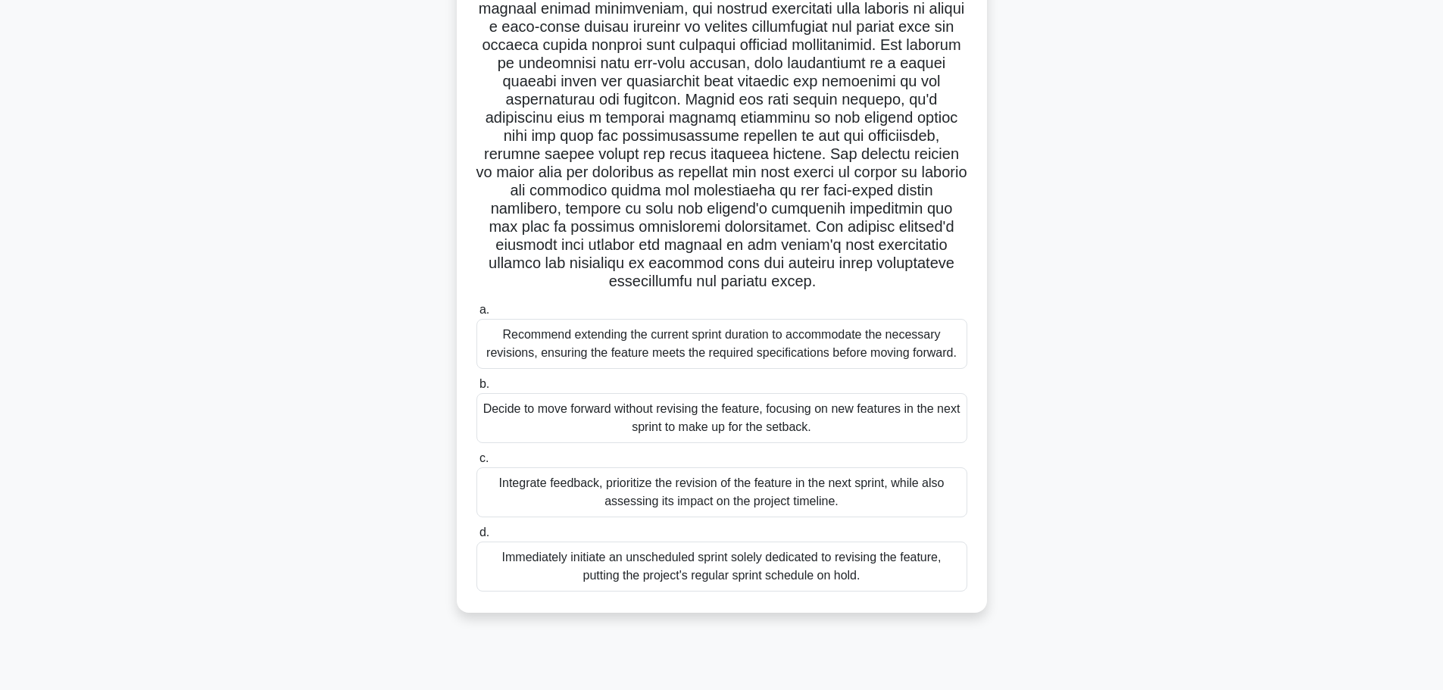
click at [792, 493] on div "Integrate feedback, prioritize the revision of the feature in the next sprint, …" at bounding box center [722, 492] width 491 height 50
click at [477, 464] on input "c. Integrate feedback, prioritize the revision of the feature in the next sprin…" at bounding box center [477, 459] width 0 height 10
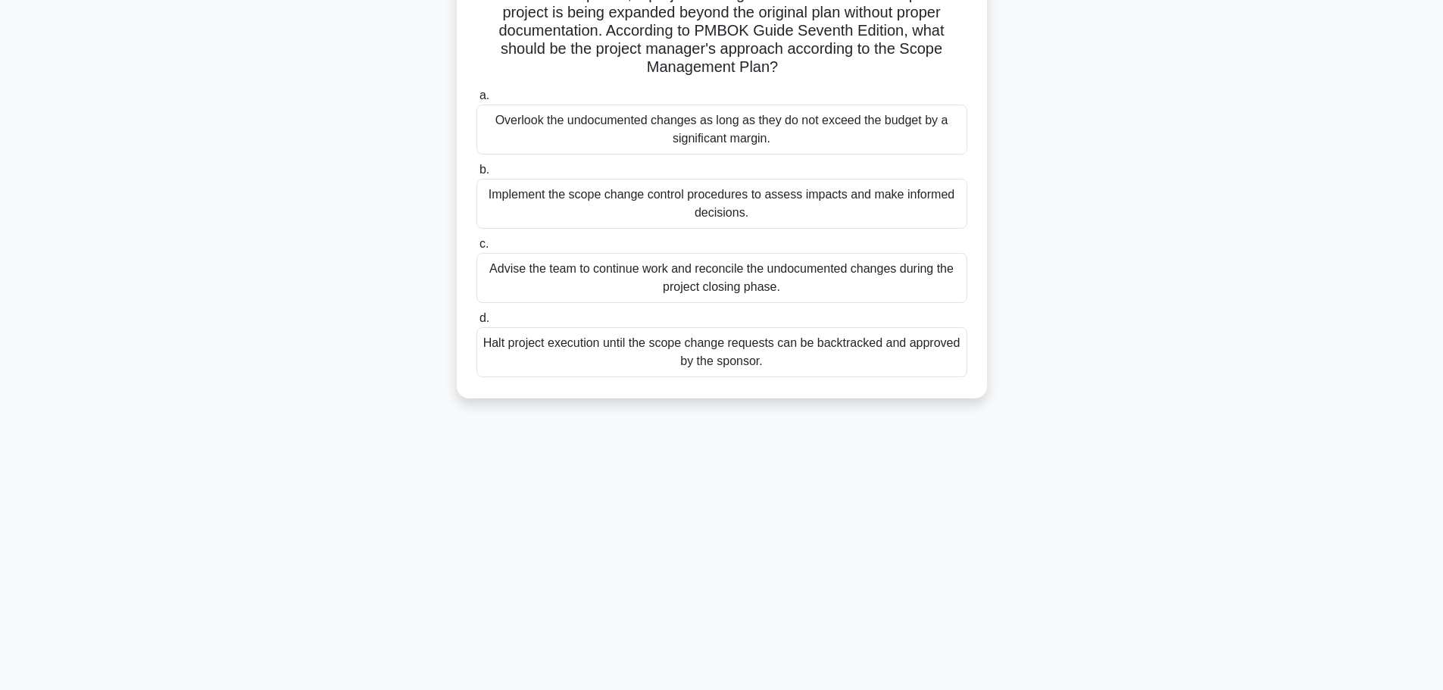
scroll to position [0, 0]
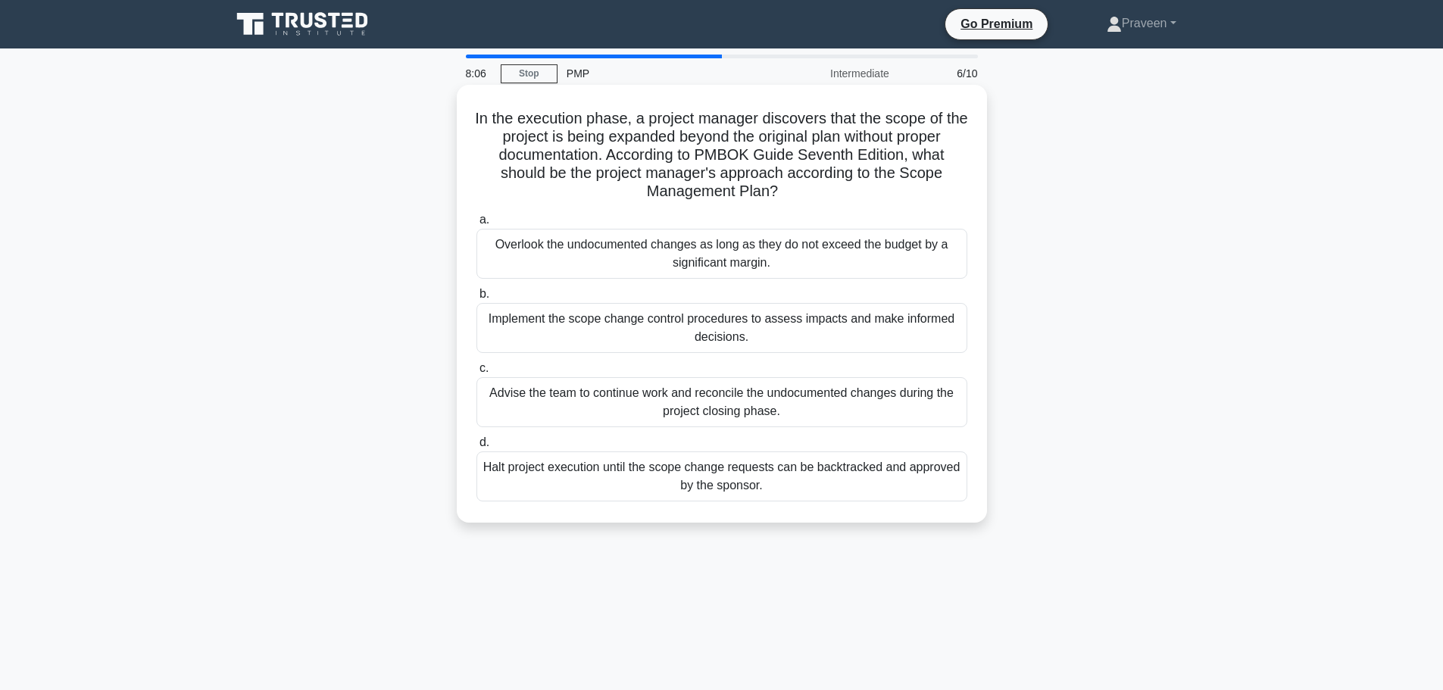
click at [765, 325] on div "Implement the scope change control procedures to assess impacts and make inform…" at bounding box center [722, 328] width 491 height 50
click at [477, 299] on input "b. Implement the scope change control procedures to assess impacts and make inf…" at bounding box center [477, 294] width 0 height 10
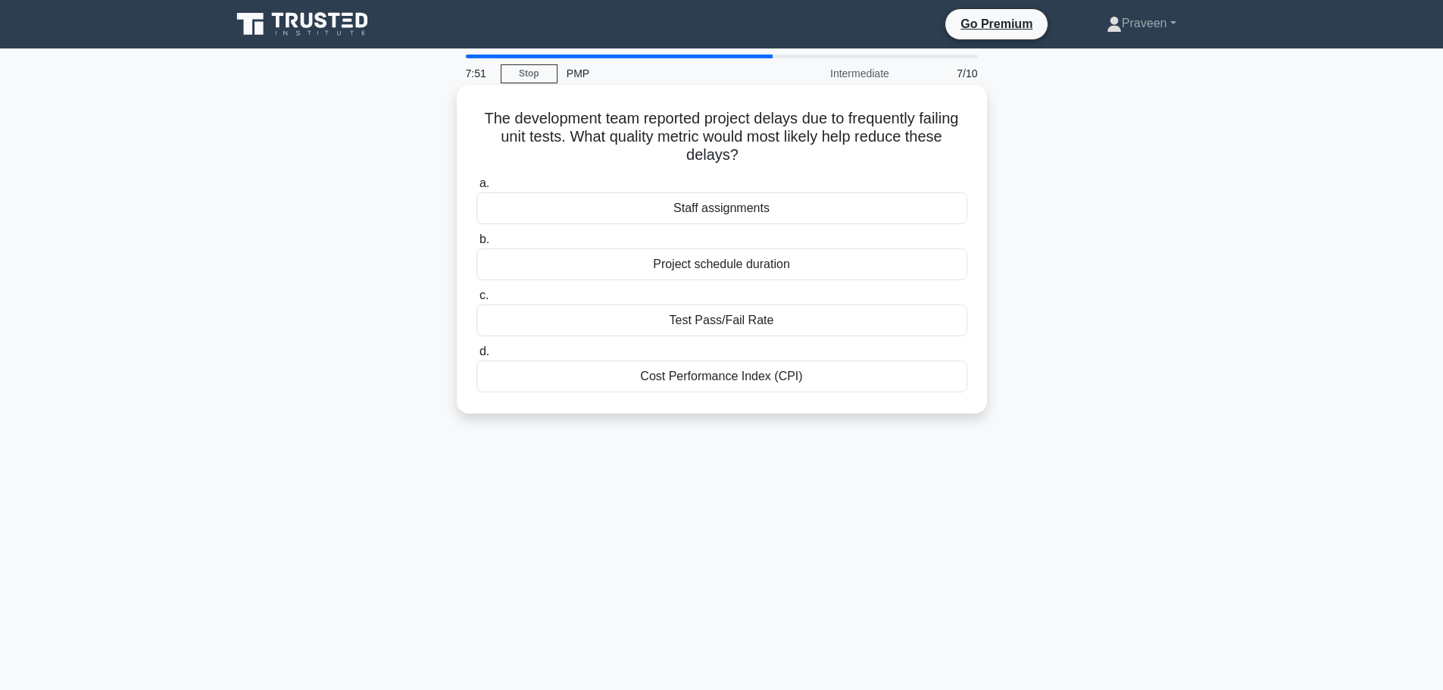
click at [753, 324] on div "Test Pass/Fail Rate" at bounding box center [722, 321] width 491 height 32
click at [477, 301] on input "c. Test Pass/Fail Rate" at bounding box center [477, 296] width 0 height 10
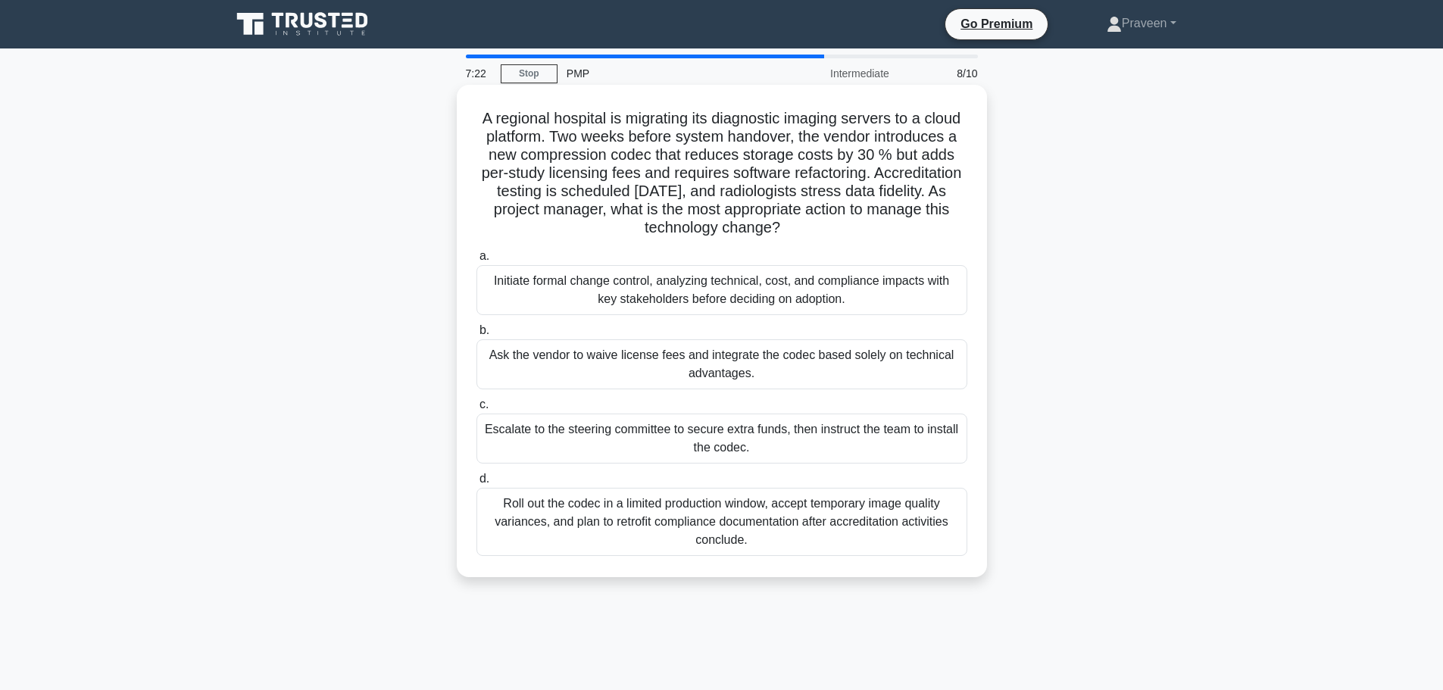
click at [738, 287] on div "Initiate formal change control, analyzing technical, cost, and compliance impac…" at bounding box center [722, 290] width 491 height 50
click at [477, 261] on input "a. Initiate formal change control, analyzing technical, cost, and compliance im…" at bounding box center [477, 257] width 0 height 10
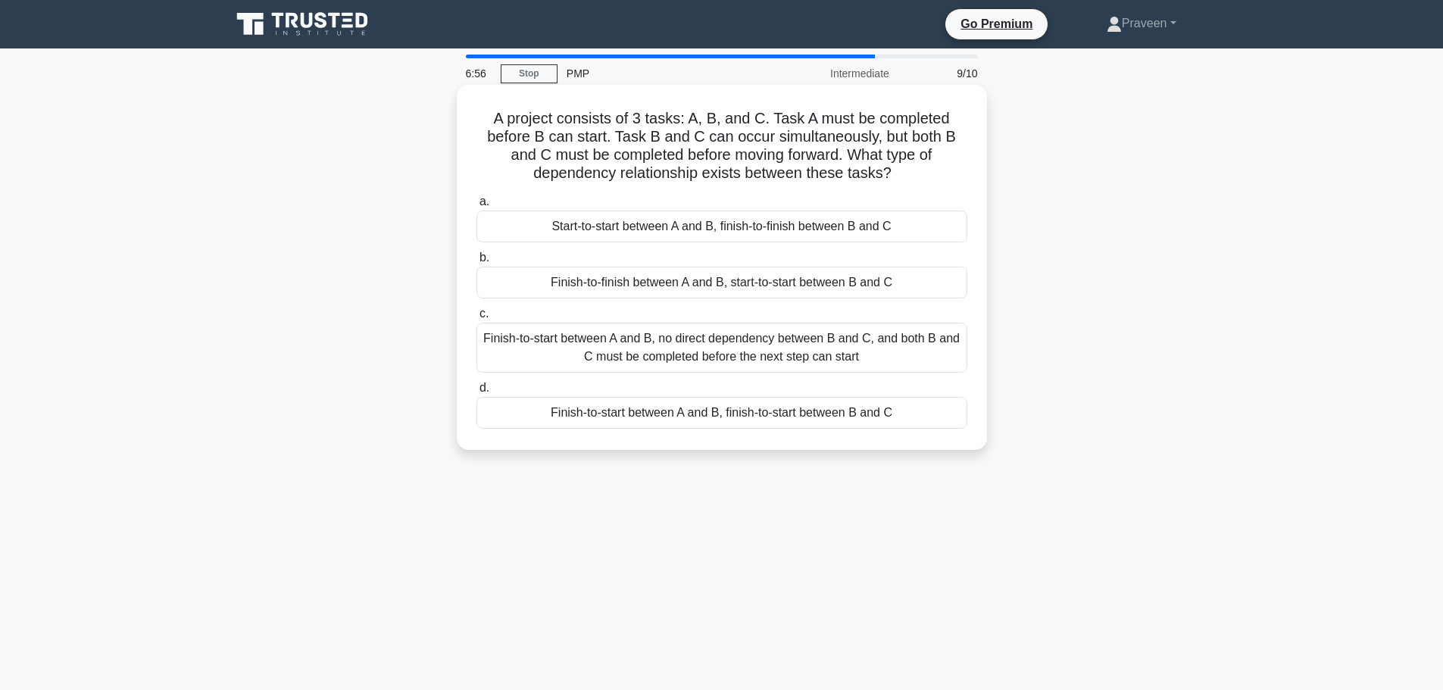
click at [758, 223] on div "Start-to-start between A and B, finish-to-finish between B and C" at bounding box center [722, 227] width 491 height 32
click at [477, 207] on input "a. Start-to-start between A and B, finish-to-finish between B and C" at bounding box center [477, 202] width 0 height 10
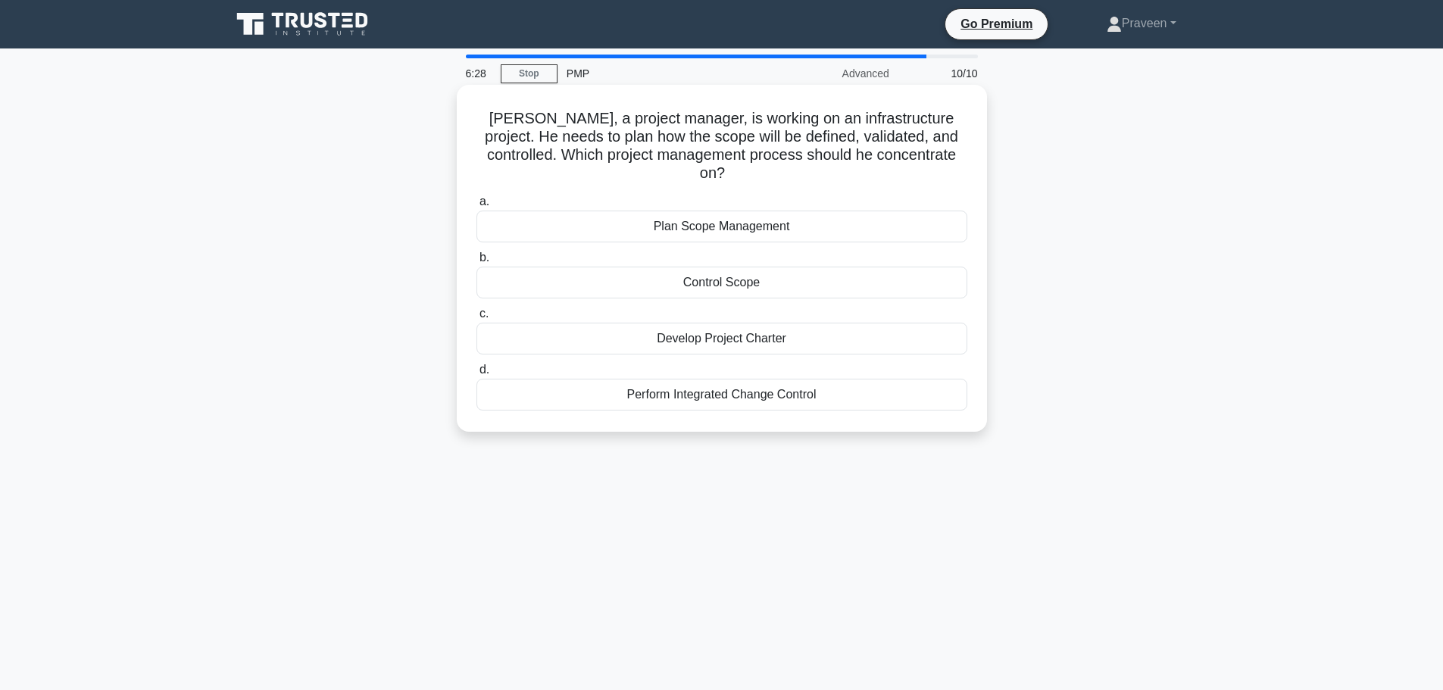
click at [744, 211] on div "Plan Scope Management" at bounding box center [722, 227] width 491 height 32
click at [477, 207] on input "a. Plan Scope Management" at bounding box center [477, 202] width 0 height 10
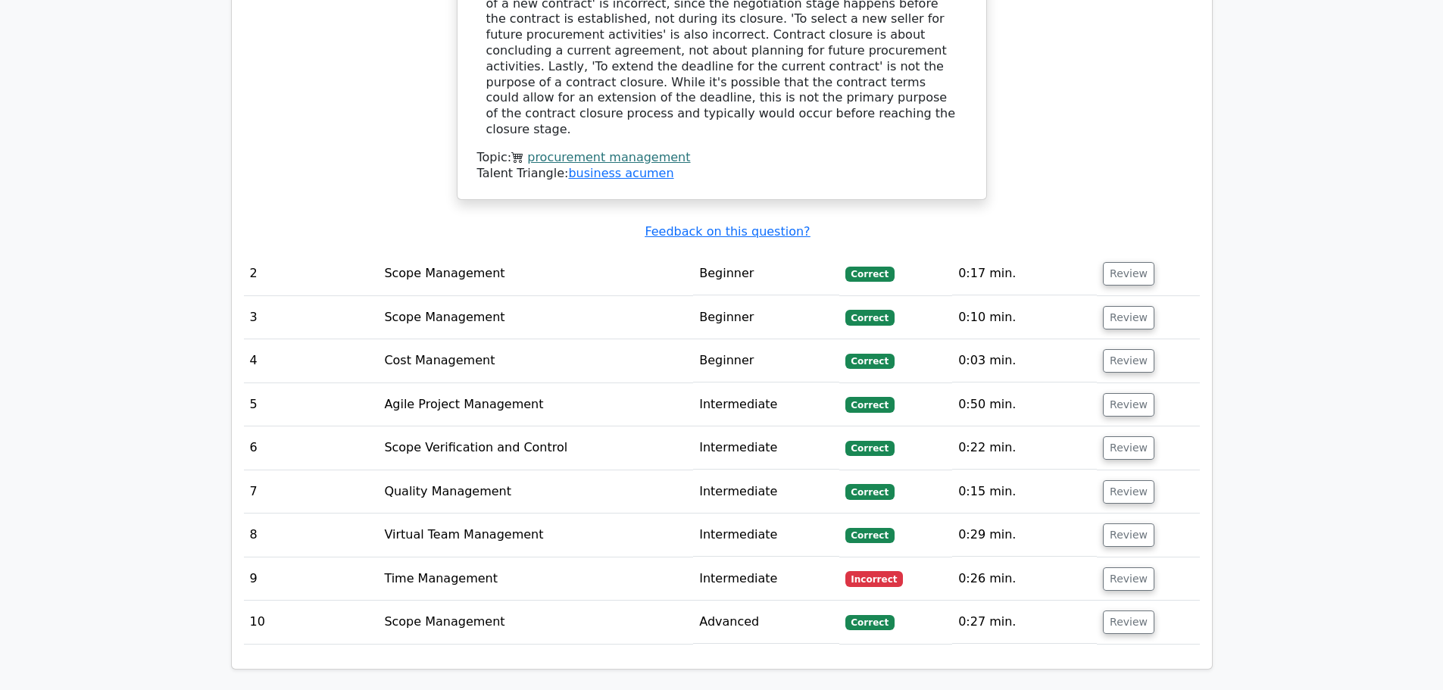
scroll to position [1843, 0]
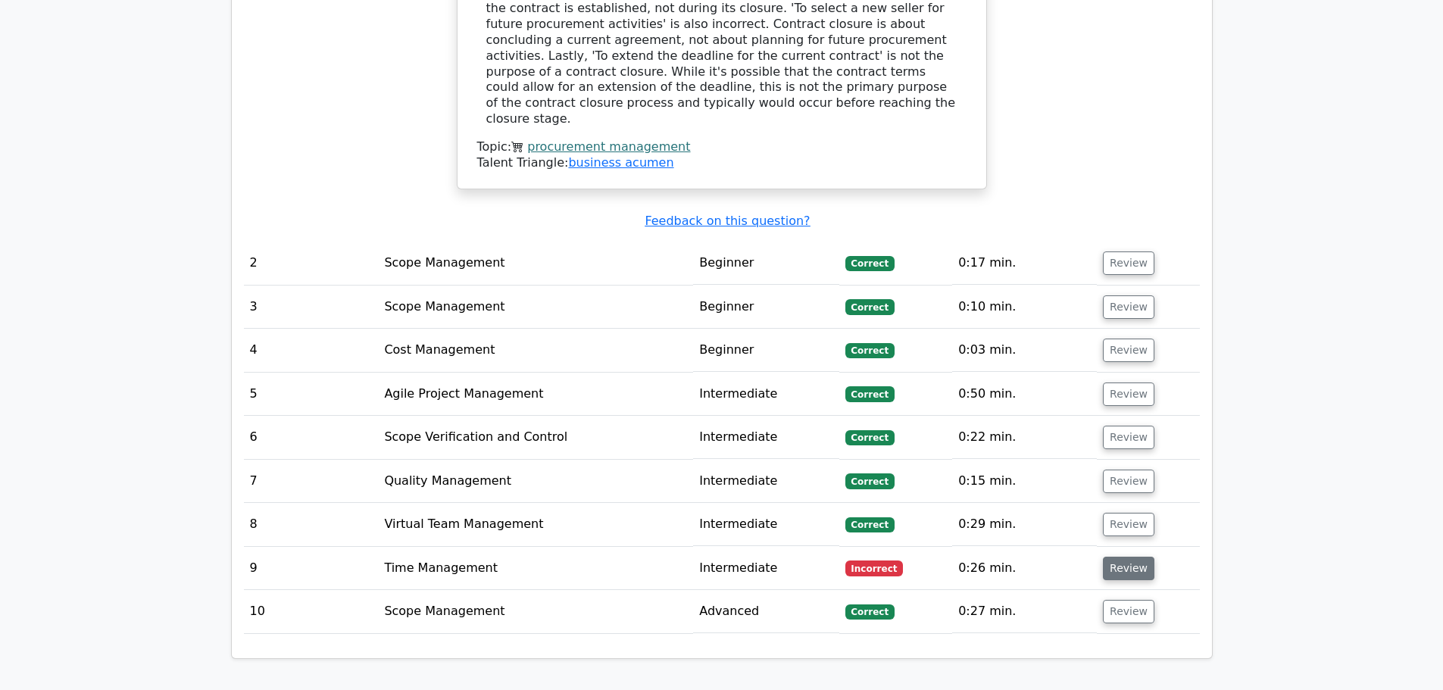
click at [1121, 557] on button "Review" at bounding box center [1129, 568] width 52 height 23
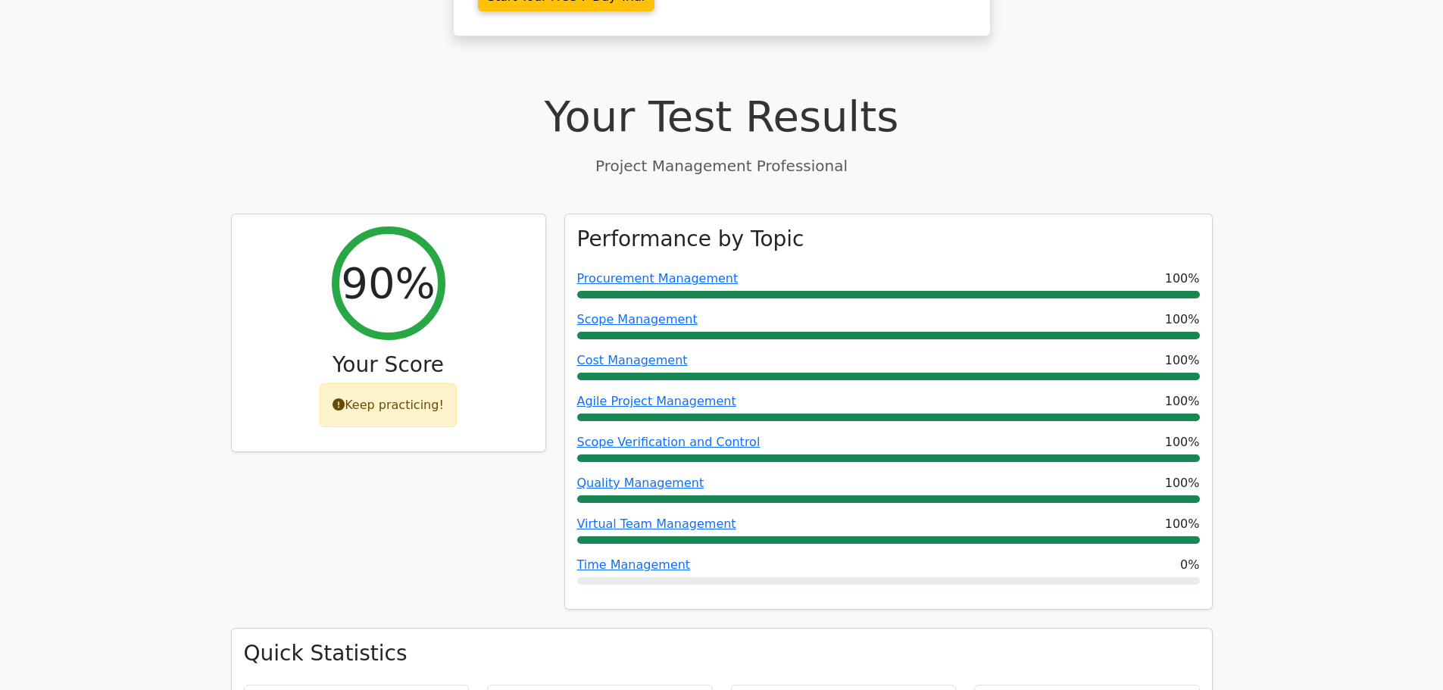
scroll to position [0, 0]
